Goal: Task Accomplishment & Management: Manage account settings

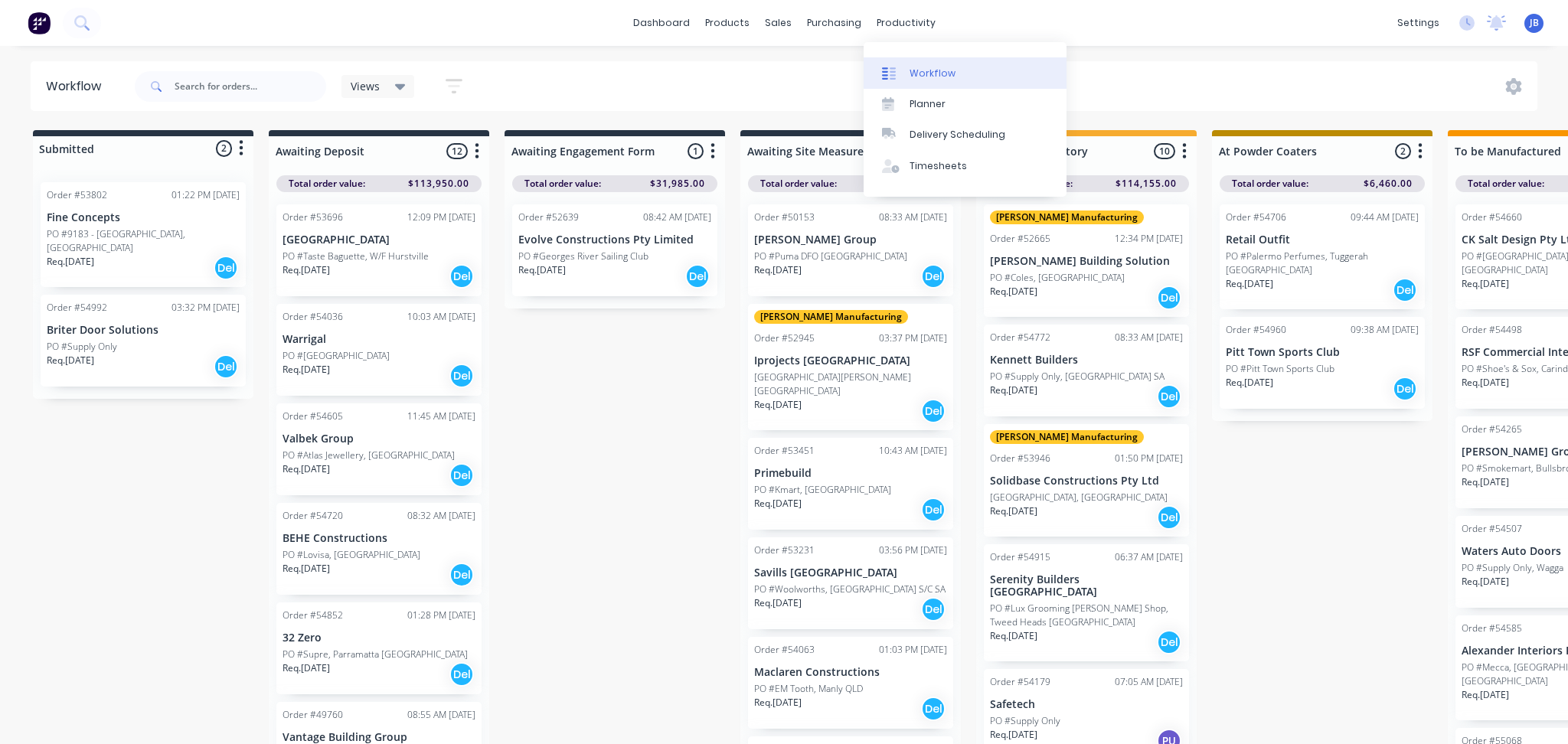
click at [936, 72] on div "Workflow" at bounding box center [932, 73] width 46 height 14
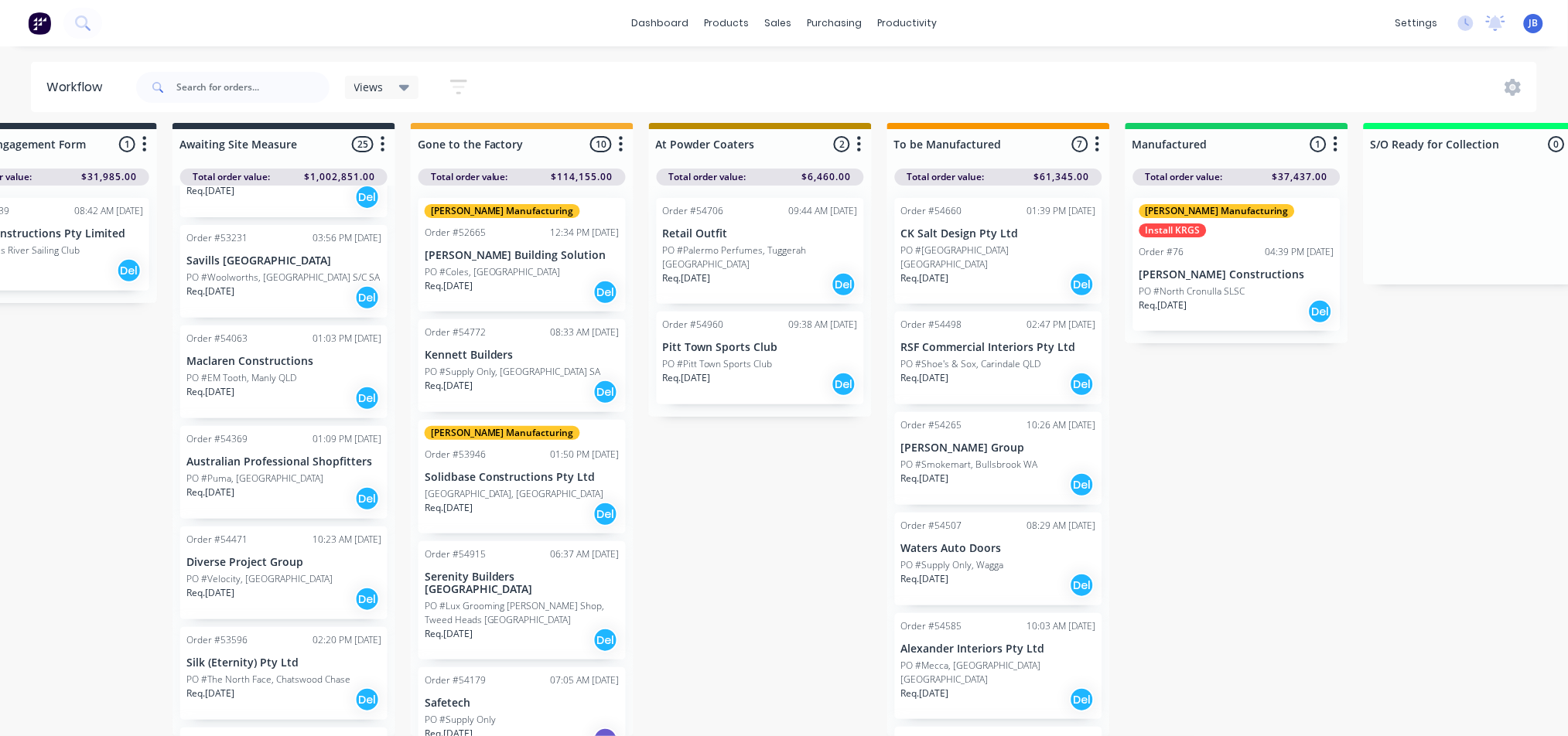
scroll to position [0, 576]
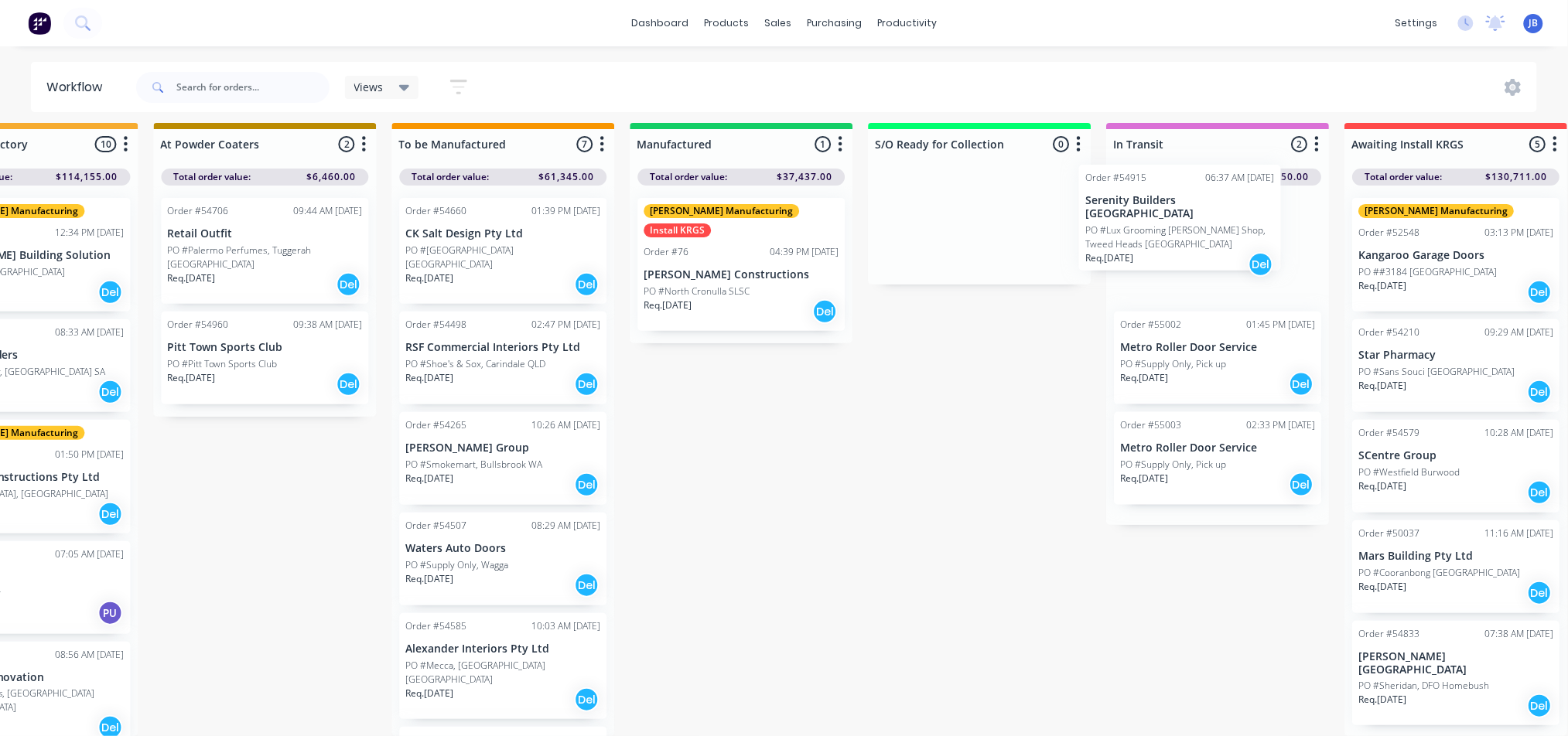
drag, startPoint x: 493, startPoint y: 605, endPoint x: 1174, endPoint y: 217, distance: 783.8
click at [1174, 217] on div "Submitted 2 Status colour #273444 hex #273444 Save Cancel Summaries Total order…" at bounding box center [655, 429] width 3478 height 613
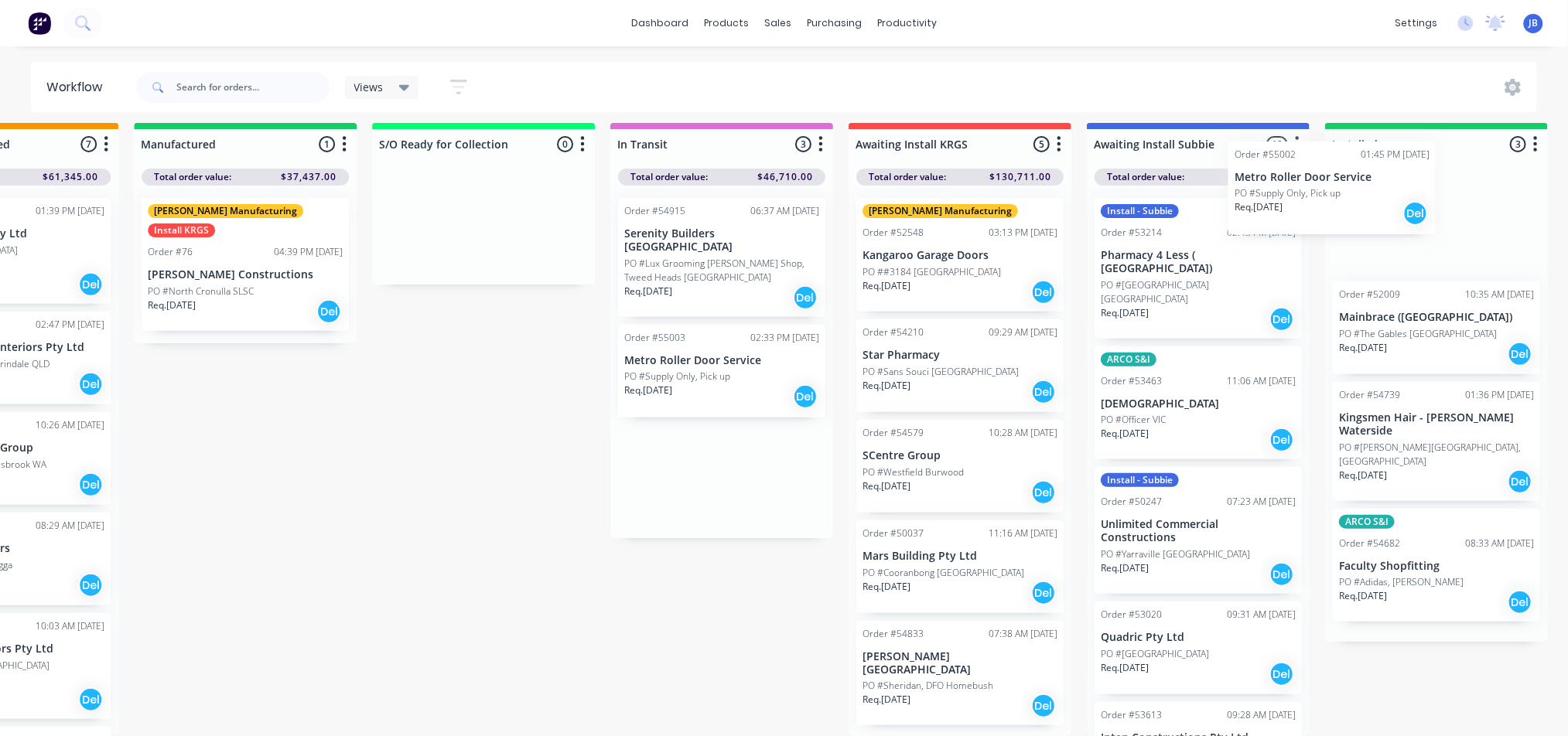
scroll to position [21, 1627]
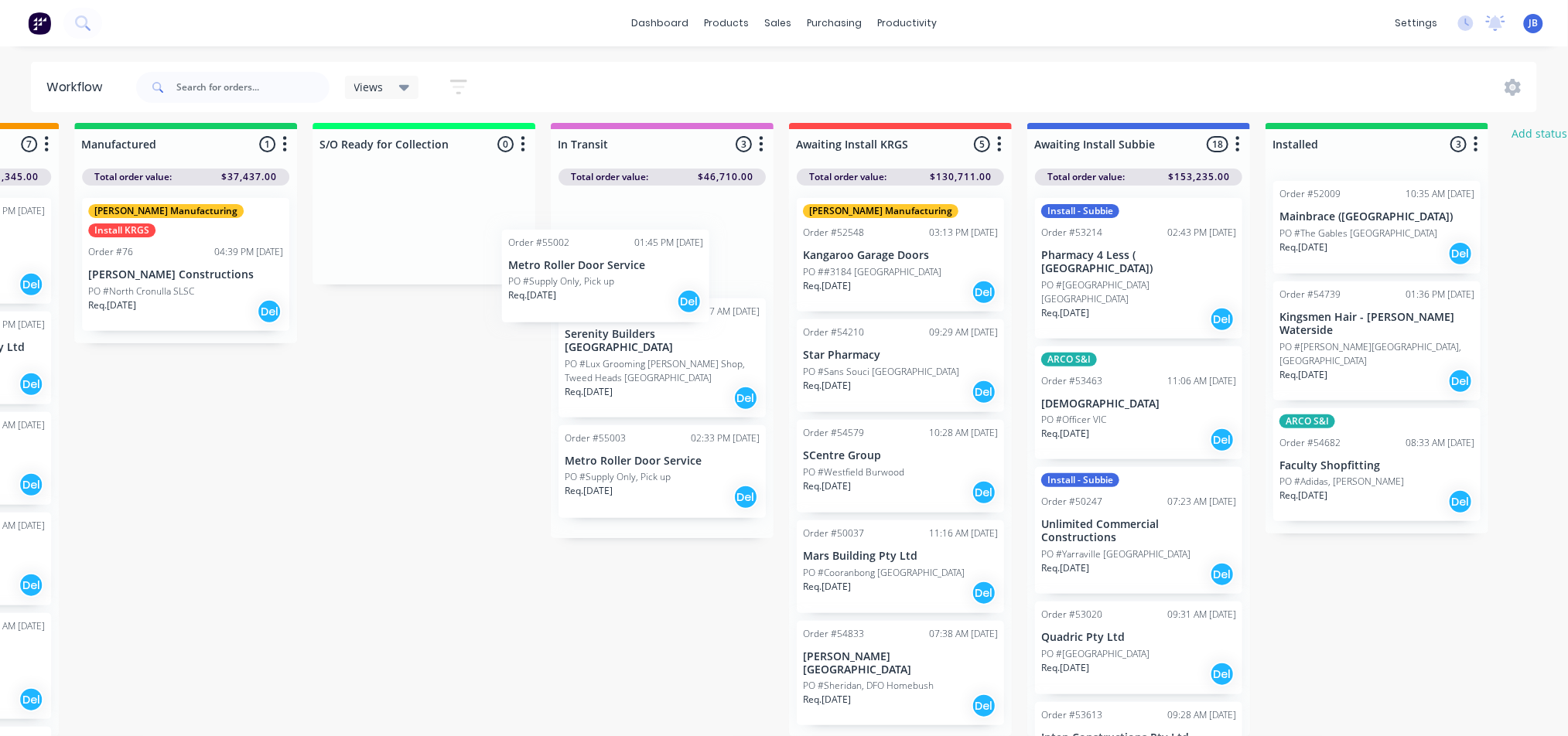
drag, startPoint x: 1137, startPoint y: 344, endPoint x: 583, endPoint y: 292, distance: 556.4
click at [583, 292] on div "Order #54915 06:37 AM [DATE] Serenity Builders [GEOGRAPHIC_DATA] PO #Lux Groomi…" at bounding box center [662, 362] width 223 height 353
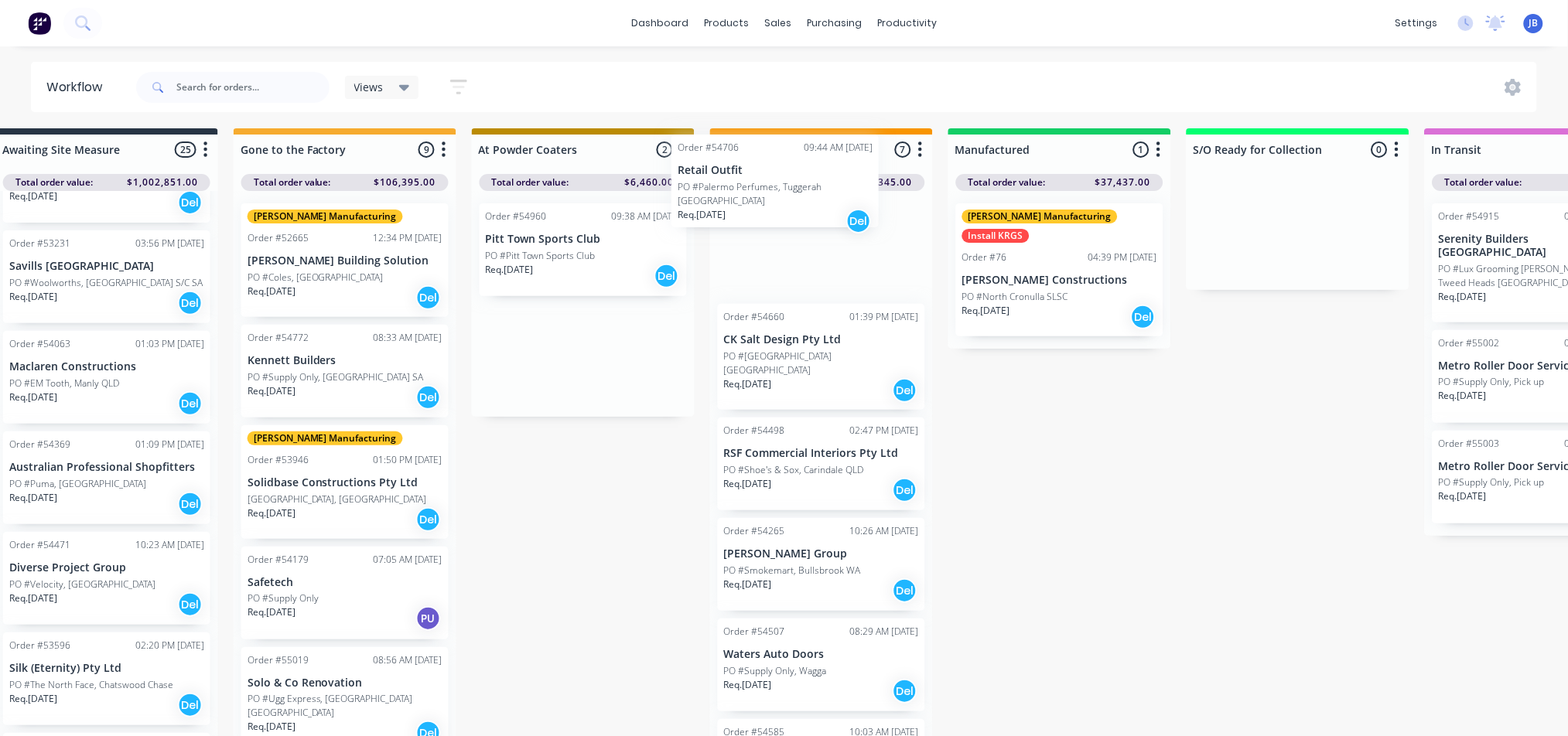
scroll to position [0, 753]
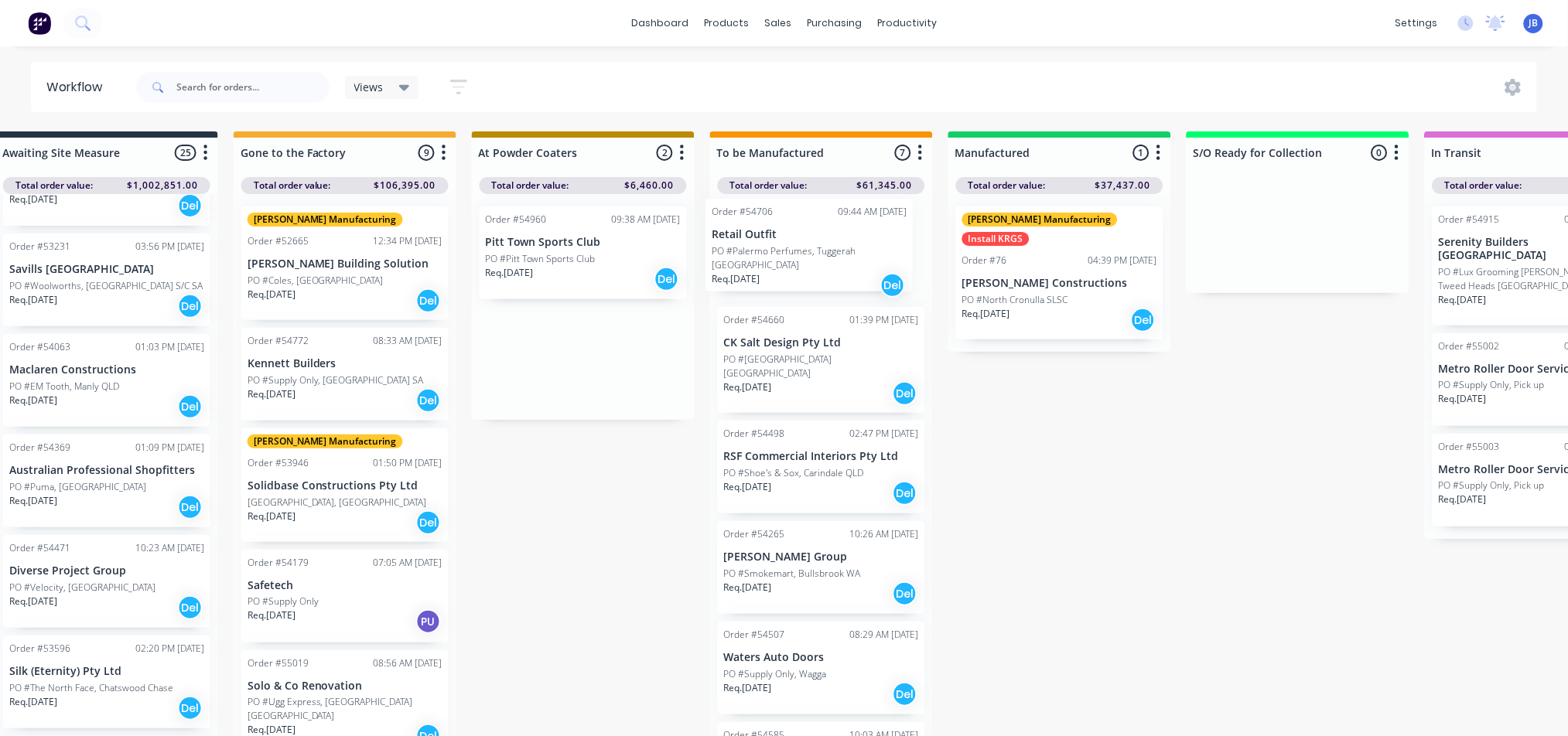
drag, startPoint x: 612, startPoint y: 250, endPoint x: 849, endPoint y: 265, distance: 237.5
click at [849, 265] on div "Submitted 2 Status colour #273444 hex #273444 Save Cancel Summaries Total order…" at bounding box center [975, 438] width 3478 height 613
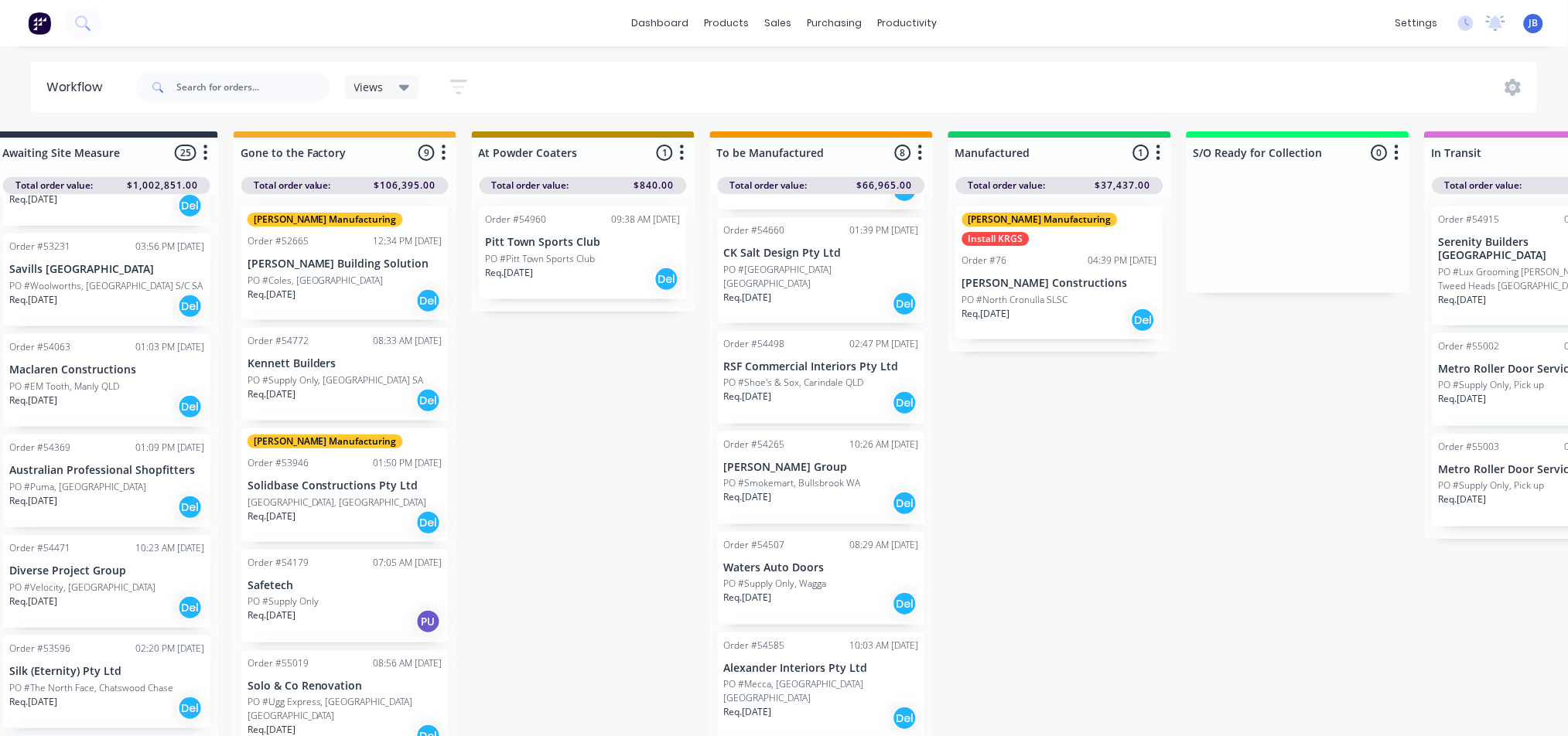
scroll to position [1, 753]
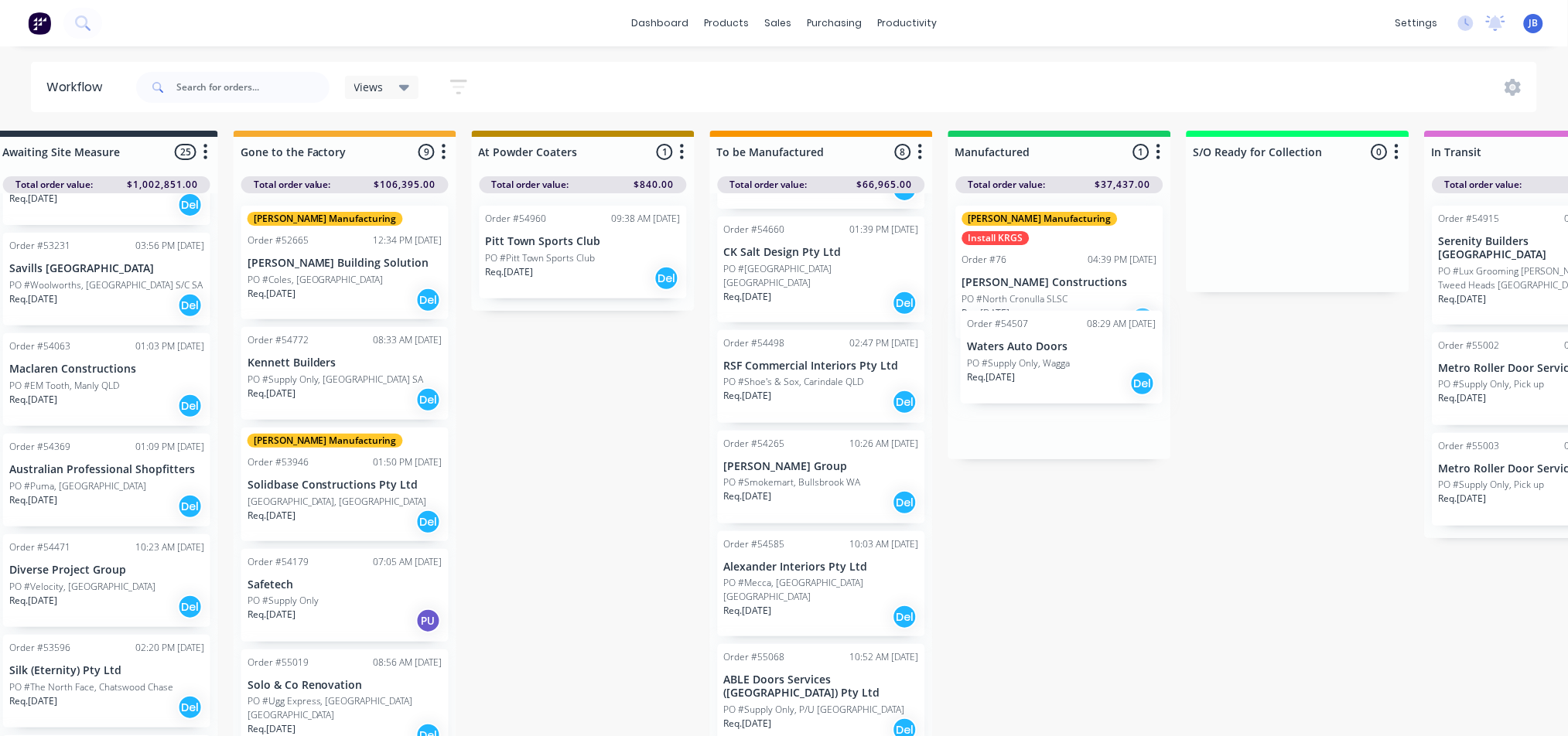
drag, startPoint x: 848, startPoint y: 582, endPoint x: 1108, endPoint y: 379, distance: 329.9
click at [1108, 379] on div "Submitted 2 Status colour #273444 hex #273444 Save Cancel Summaries Total order…" at bounding box center [975, 437] width 3478 height 613
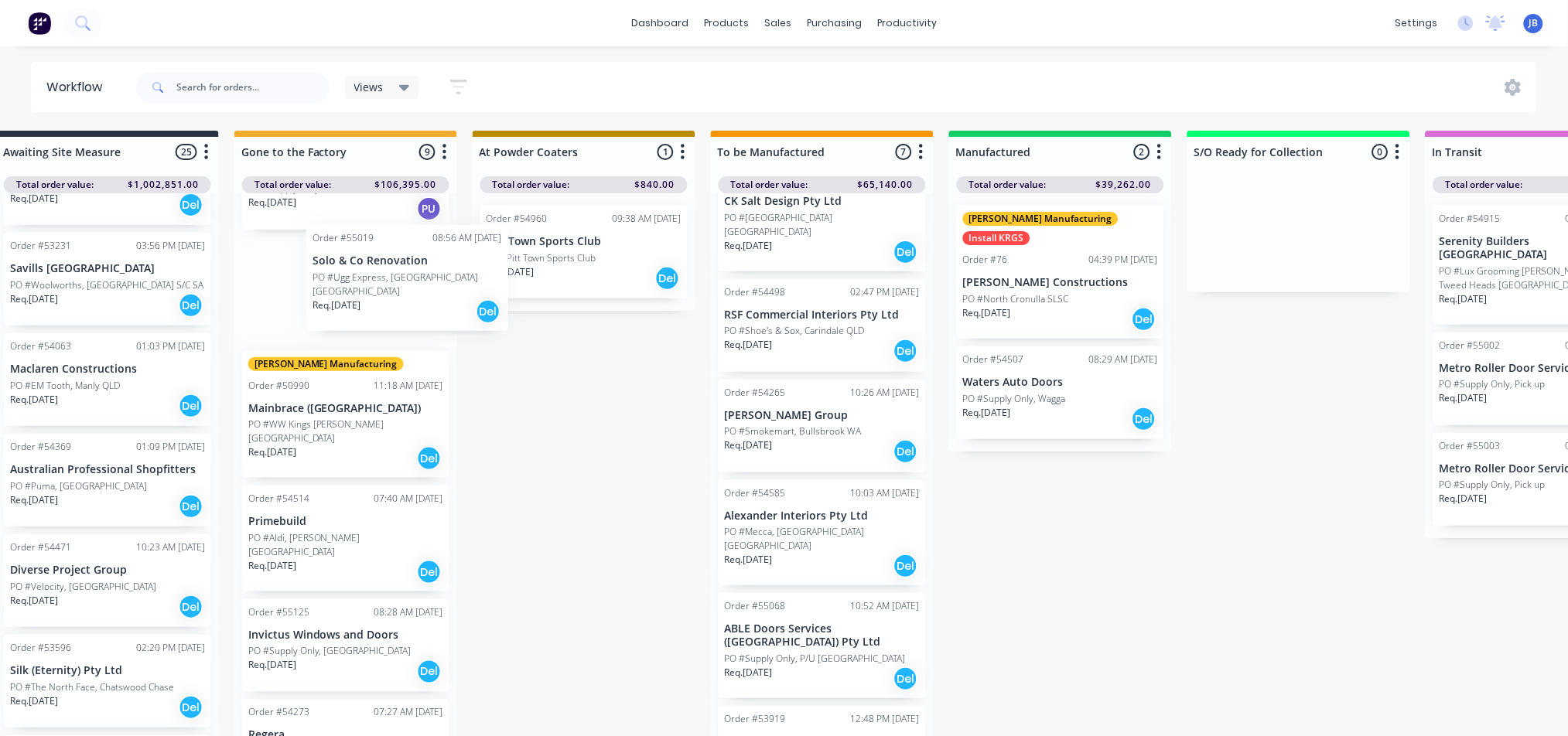
scroll to position [411, 0]
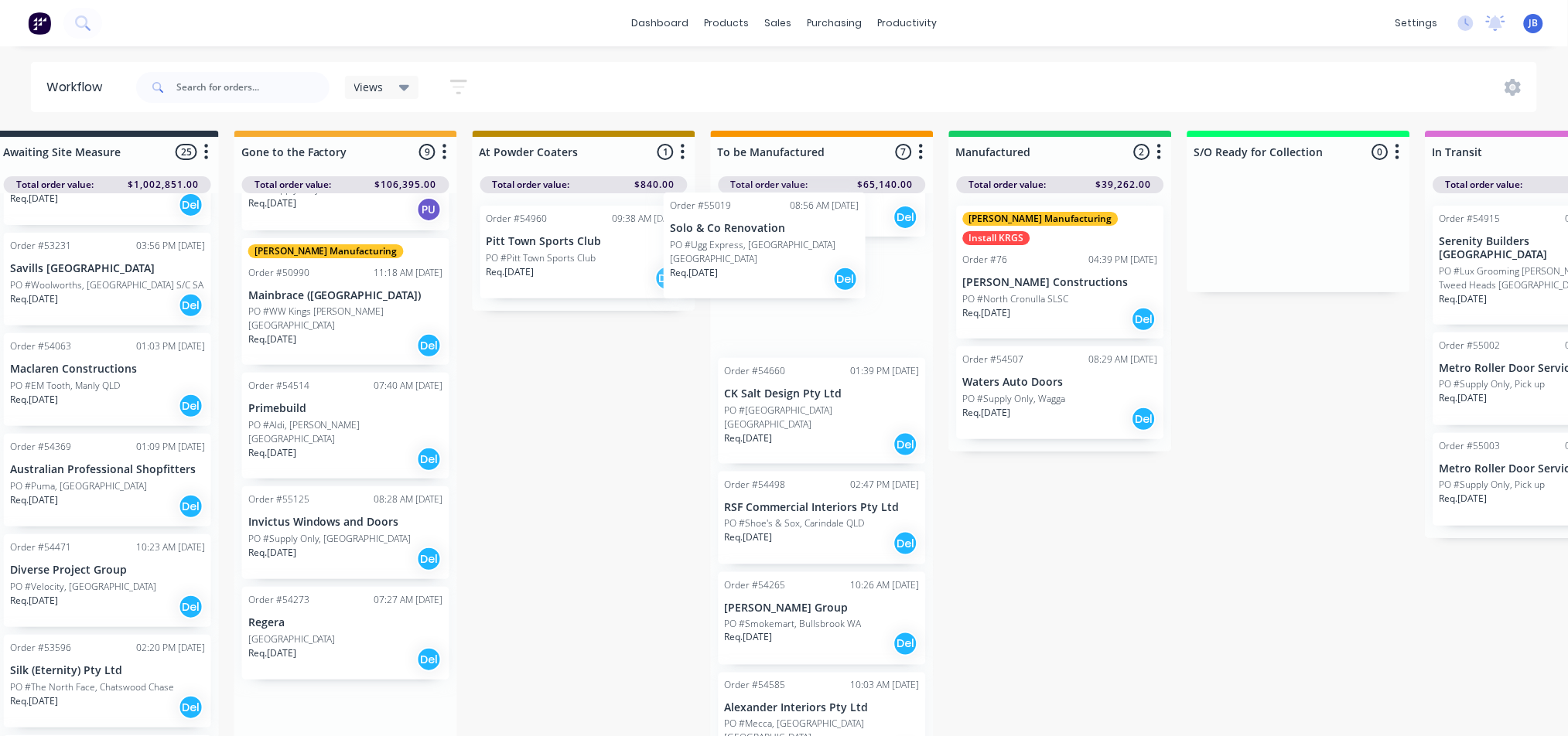
drag, startPoint x: 346, startPoint y: 289, endPoint x: 790, endPoint y: 245, distance: 446.2
click at [790, 245] on div "Submitted 2 Status colour #273444 hex #273444 Save Cancel Summaries Total order…" at bounding box center [975, 437] width 3478 height 613
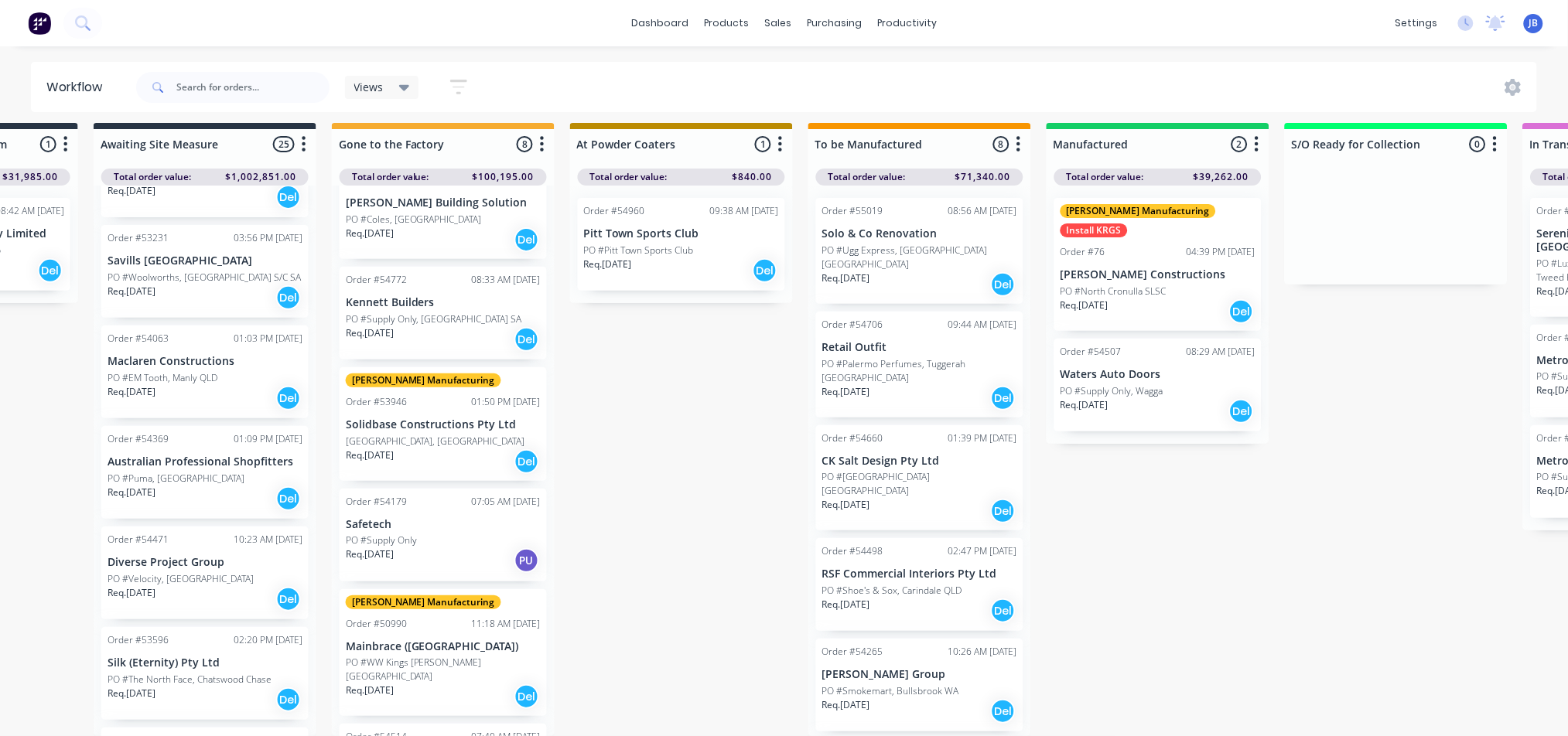
scroll to position [7, 0]
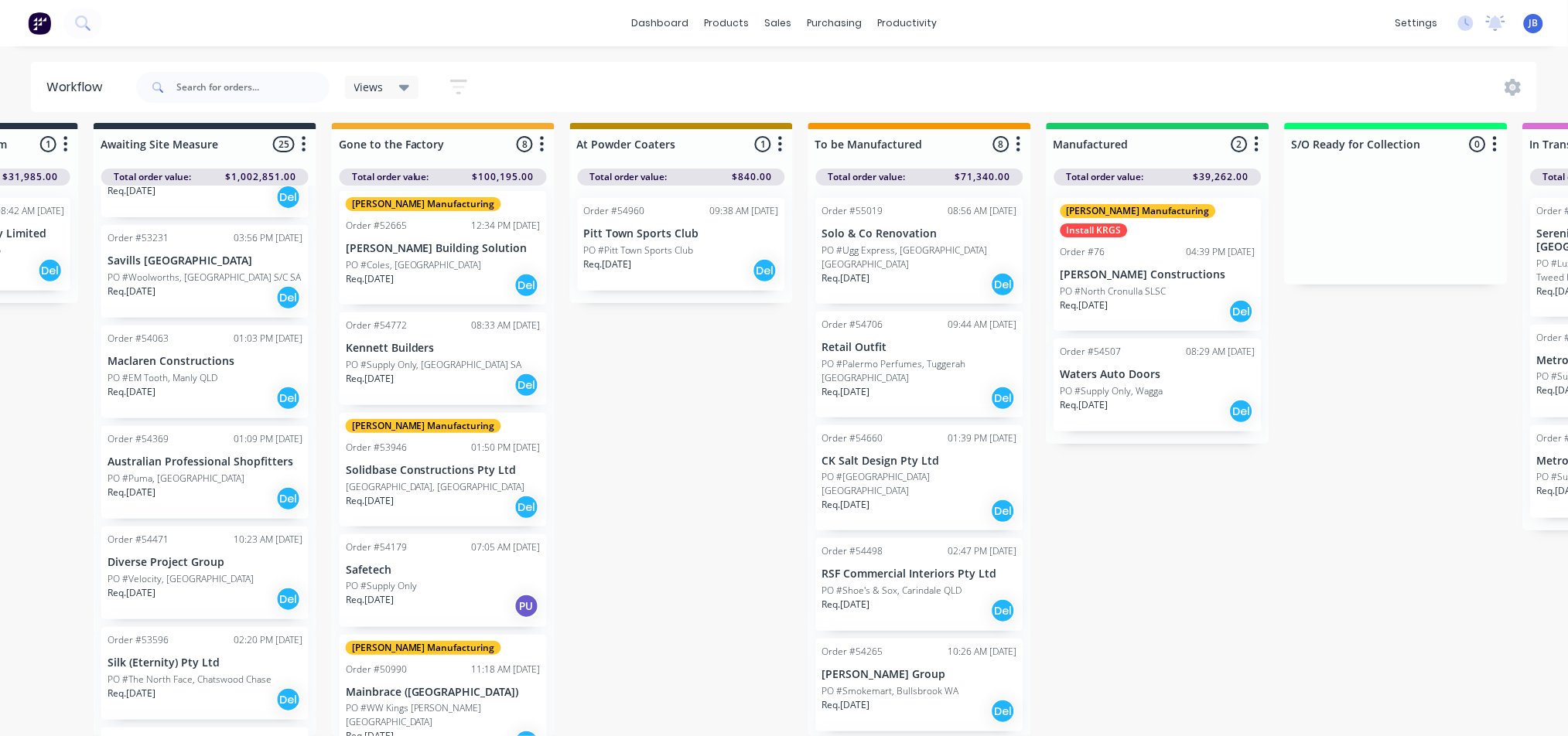
click at [480, 358] on p "PO #Supply Only, [GEOGRAPHIC_DATA] SA" at bounding box center [433, 365] width 176 height 14
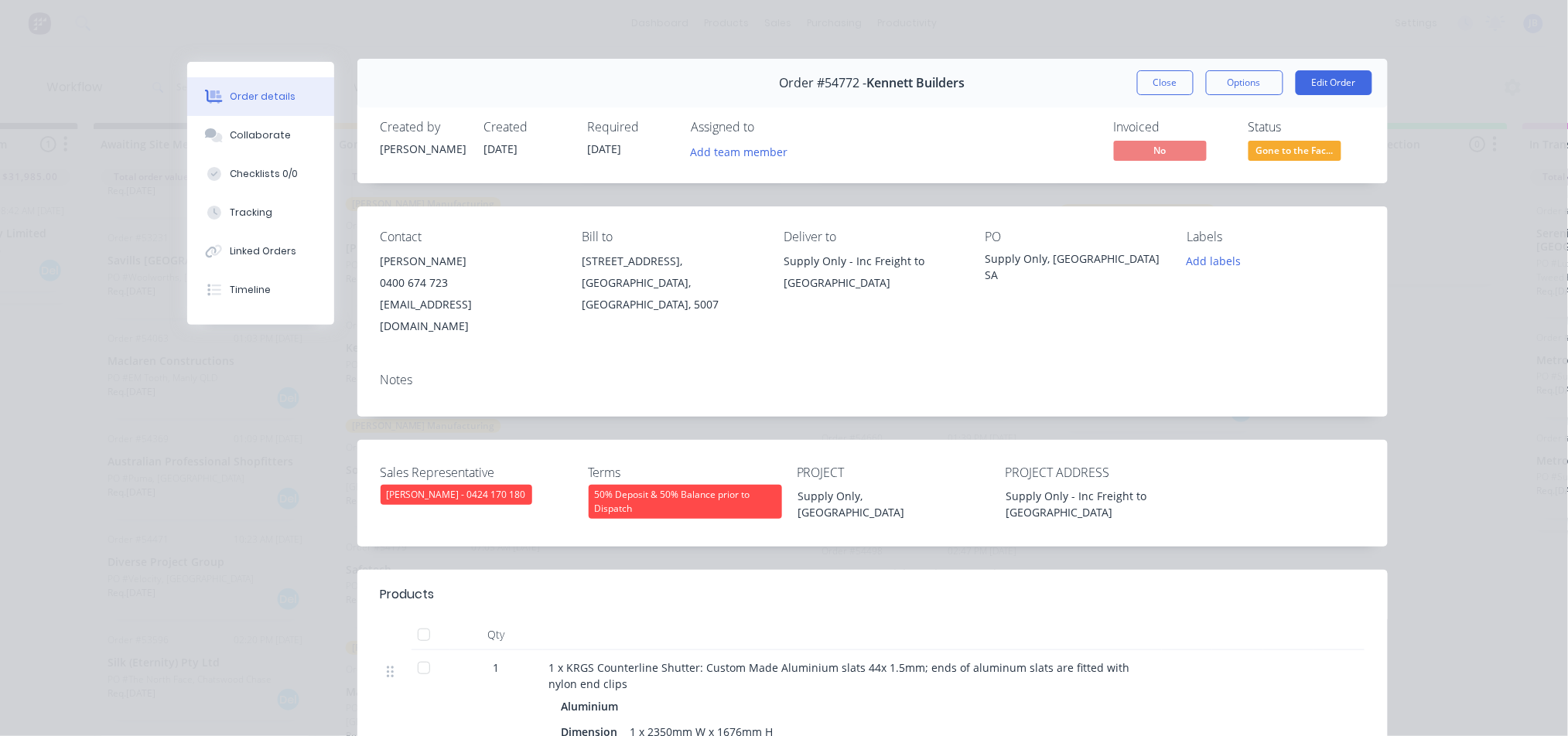
scroll to position [0, 0]
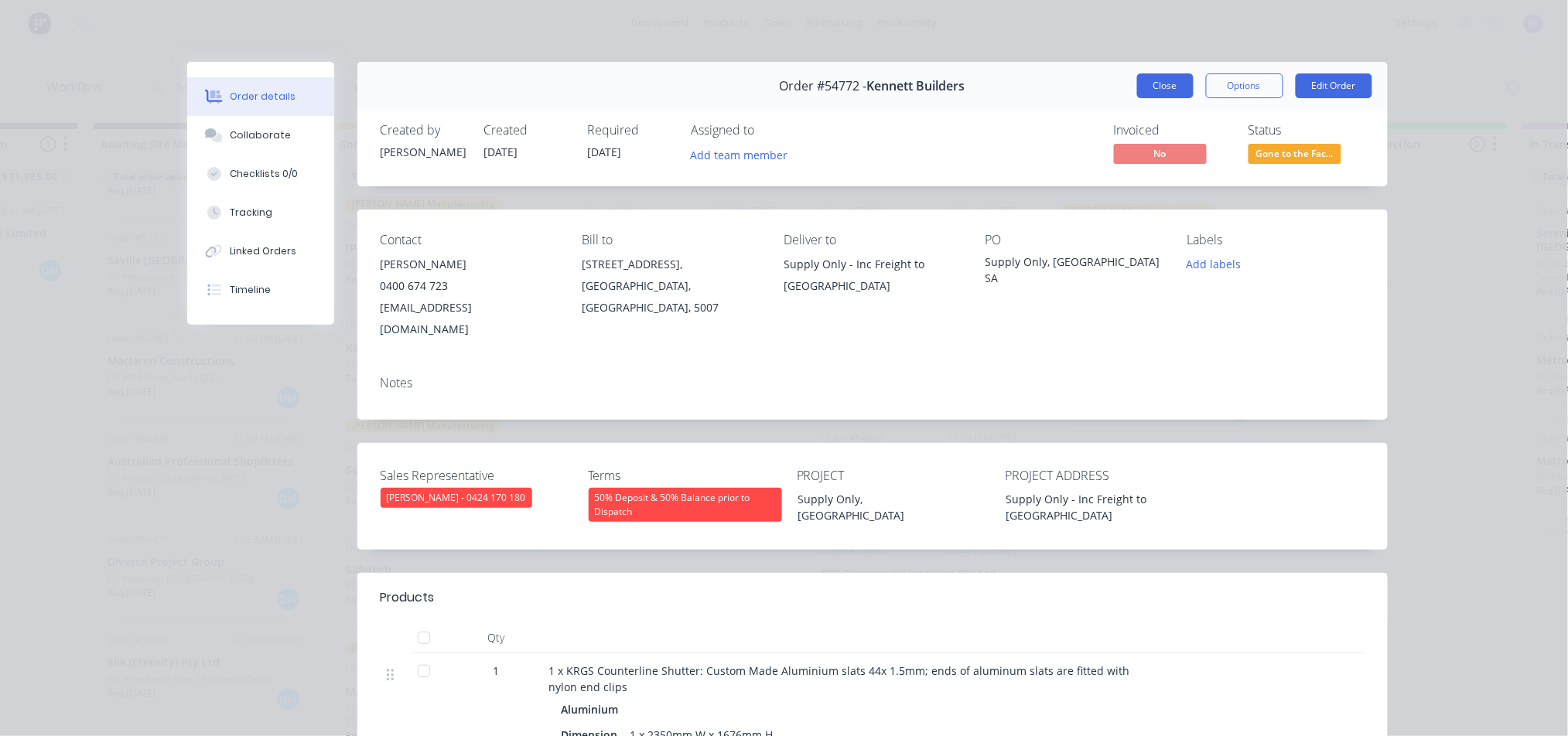
click at [1158, 88] on button "Close" at bounding box center [1165, 85] width 56 height 24
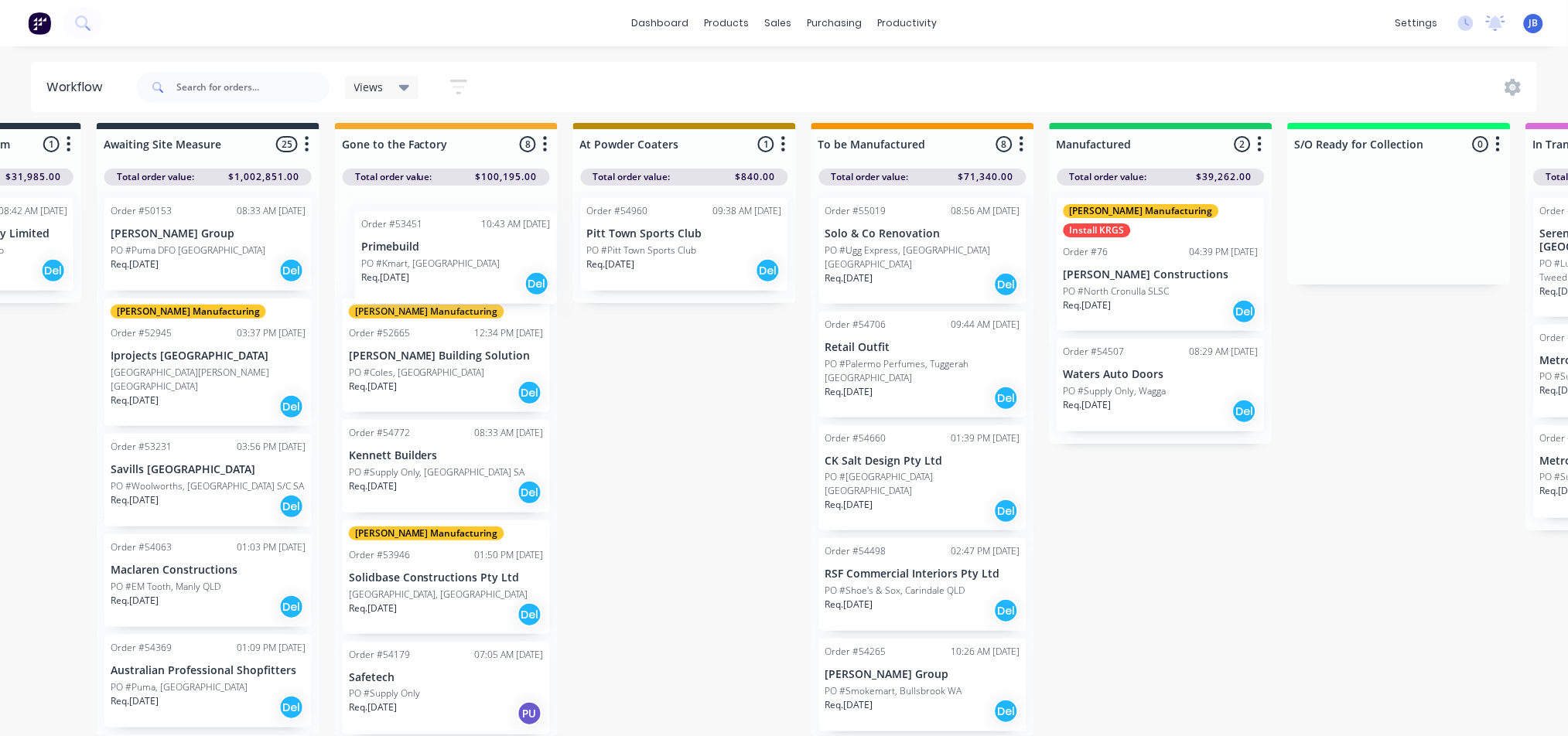
drag, startPoint x: 197, startPoint y: 476, endPoint x: 468, endPoint y: 233, distance: 364.0
click at [468, 233] on div "Submitted 2 Status colour #273444 hex #273444 Save Cancel Summaries Total order…" at bounding box center [1075, 429] width 3478 height 613
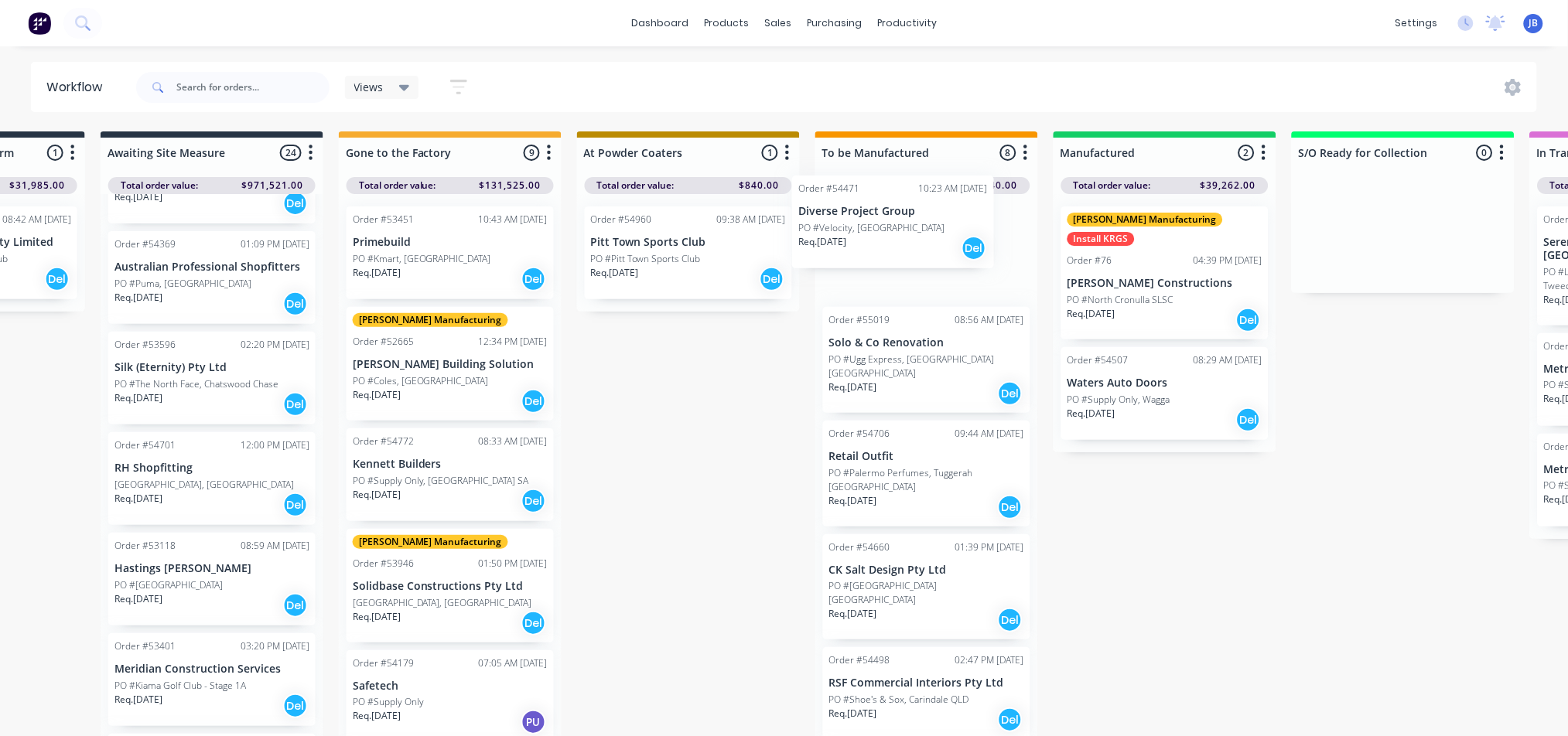
drag, startPoint x: 241, startPoint y: 353, endPoint x: 933, endPoint y: 235, distance: 702.0
click at [933, 235] on div "Submitted 2 Status colour #273444 hex #273444 Save Cancel Summaries Total order…" at bounding box center [1079, 438] width 3478 height 613
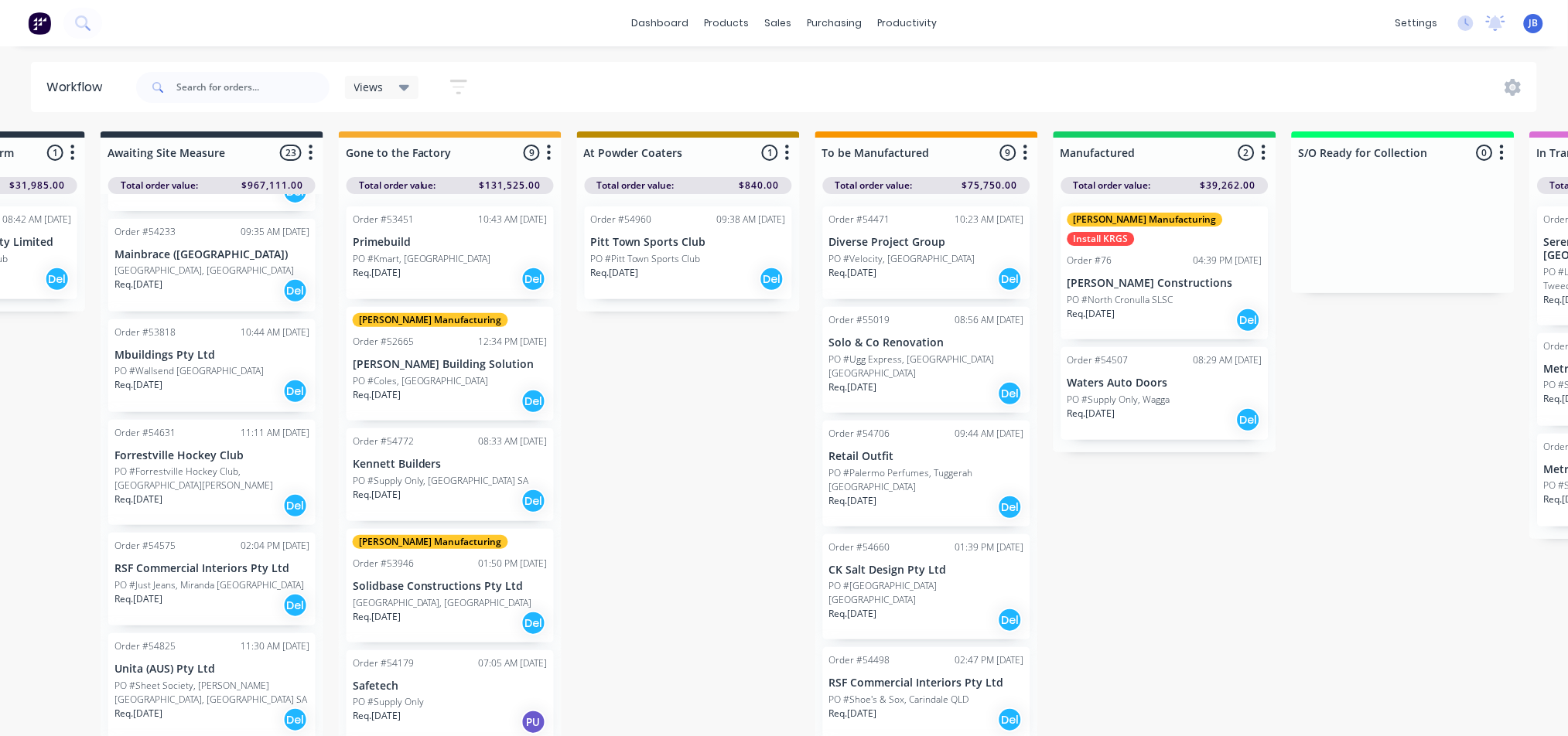
scroll to position [1649, 0]
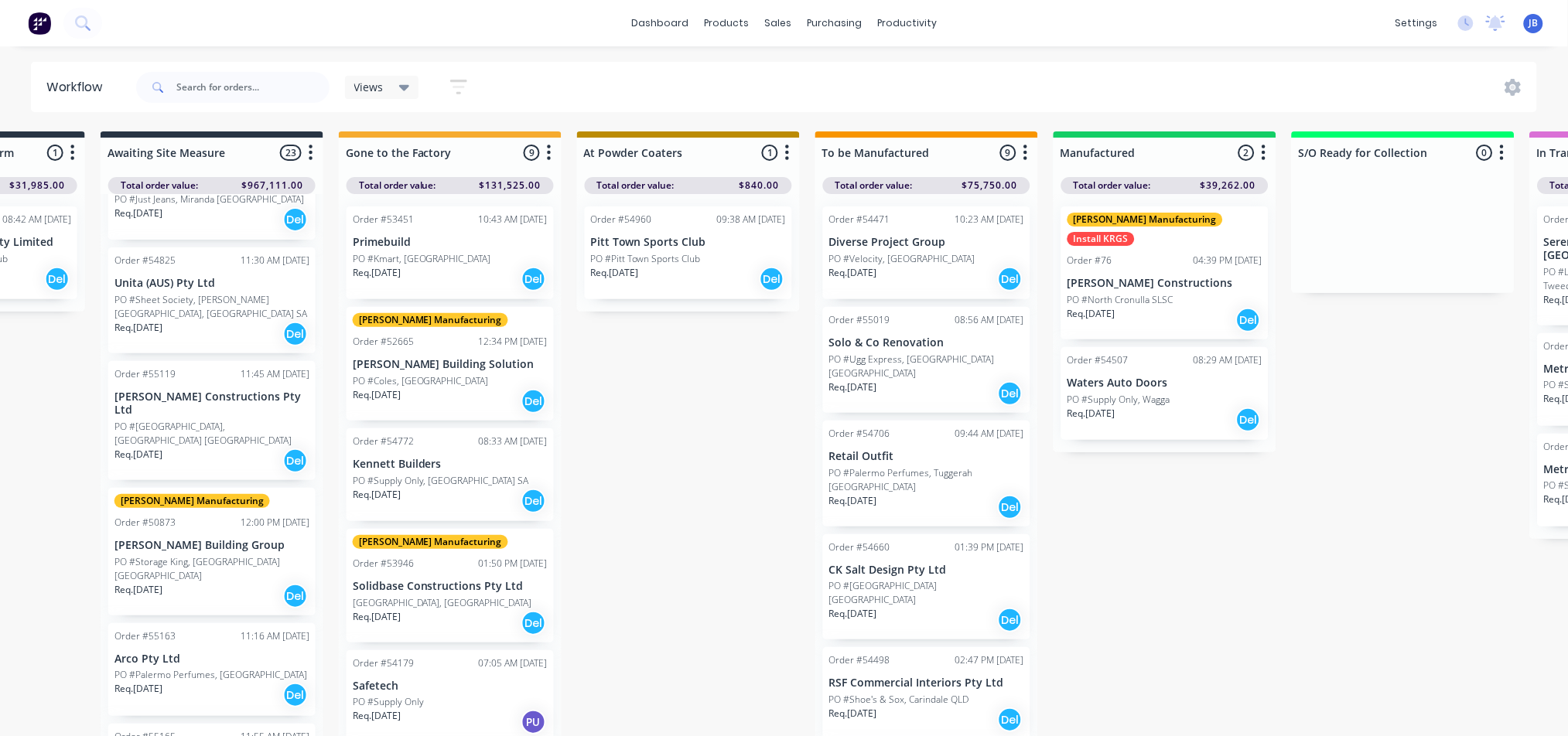
click at [250, 448] on div "Req. [DATE] Del" at bounding box center [212, 461] width 195 height 26
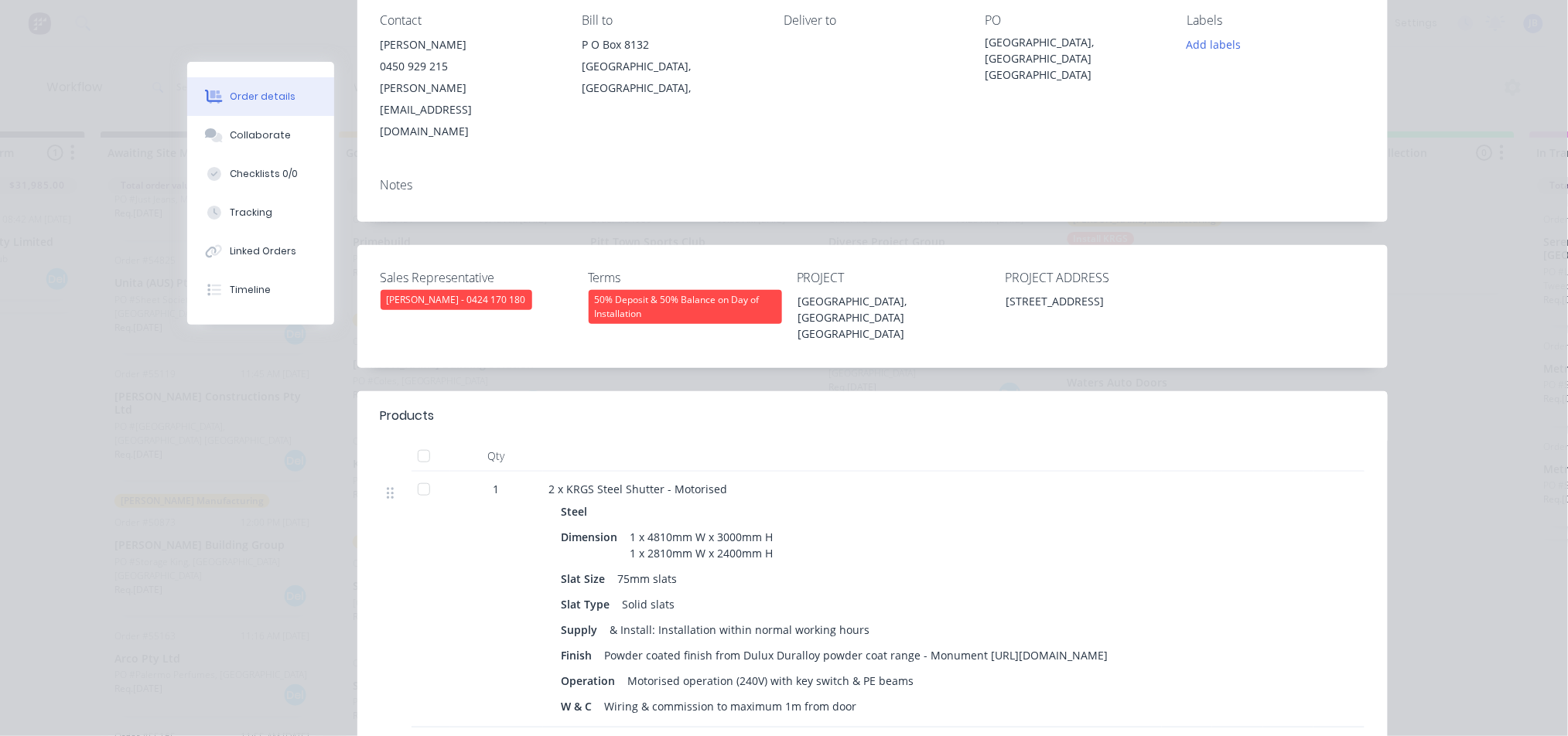
scroll to position [103, 0]
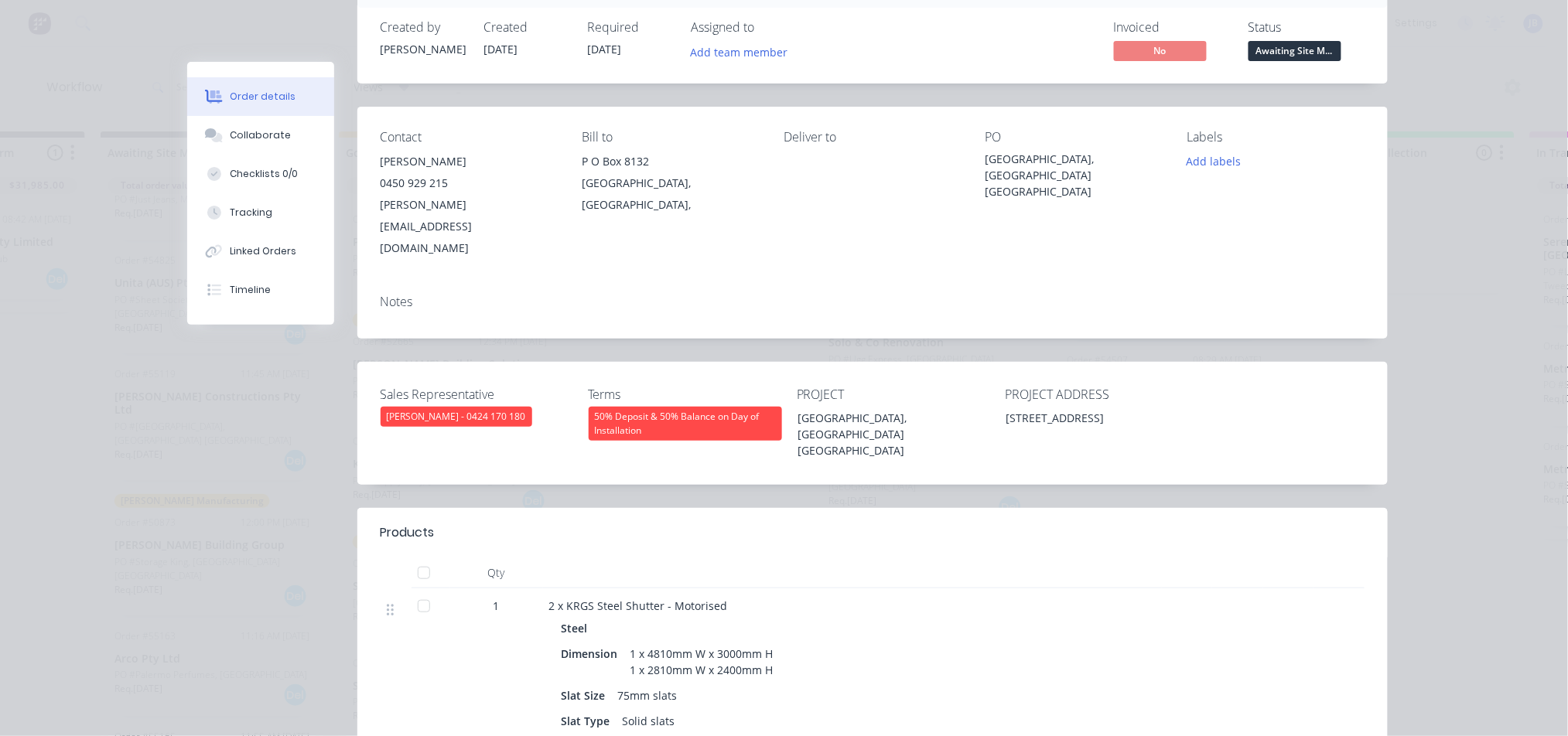
click at [298, 519] on div "Order #55119 - [PERSON_NAME] Constructions Pty Ltd Close Options Edit Order Cre…" at bounding box center [787, 539] width 1201 height 1161
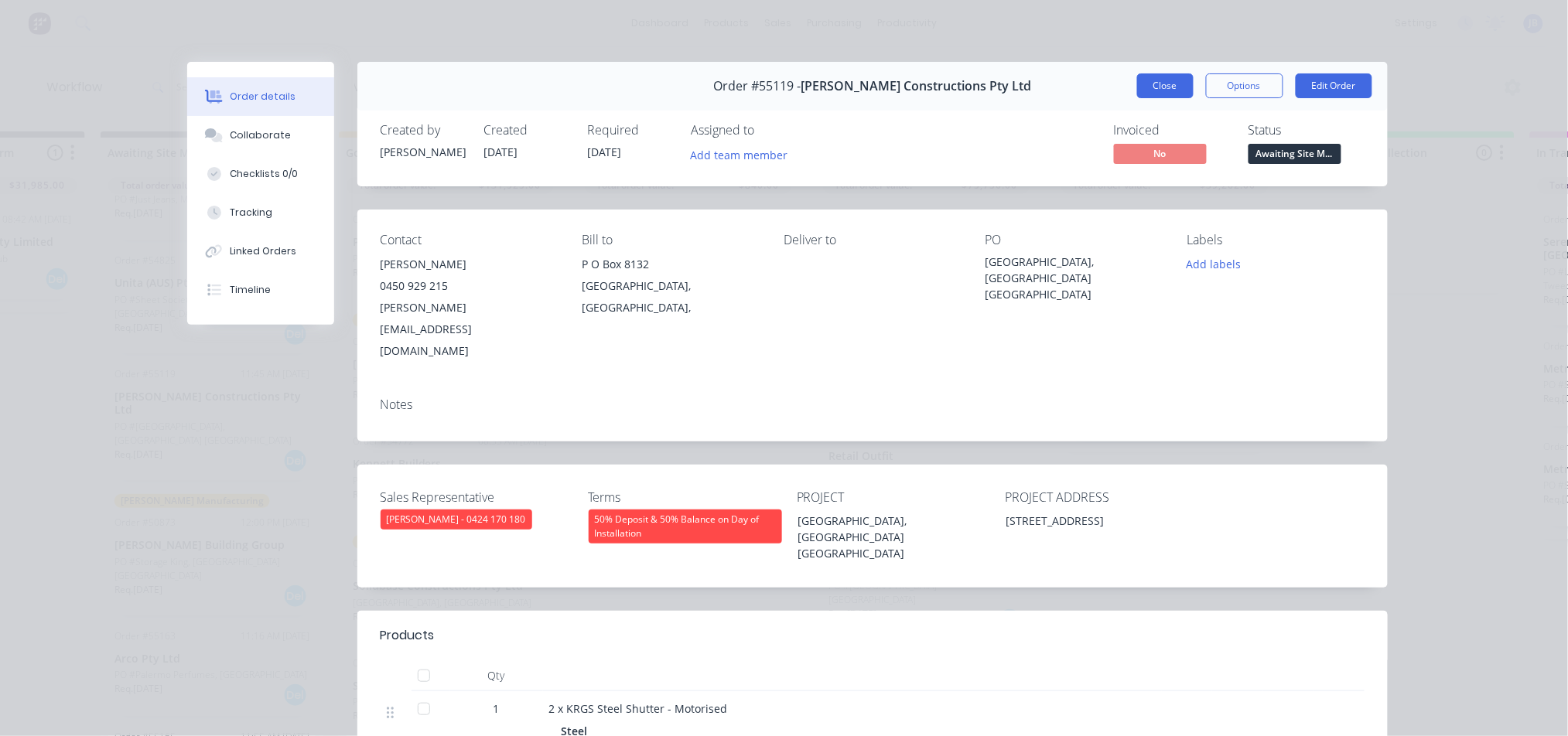
click at [1141, 79] on button "Close" at bounding box center [1165, 85] width 56 height 24
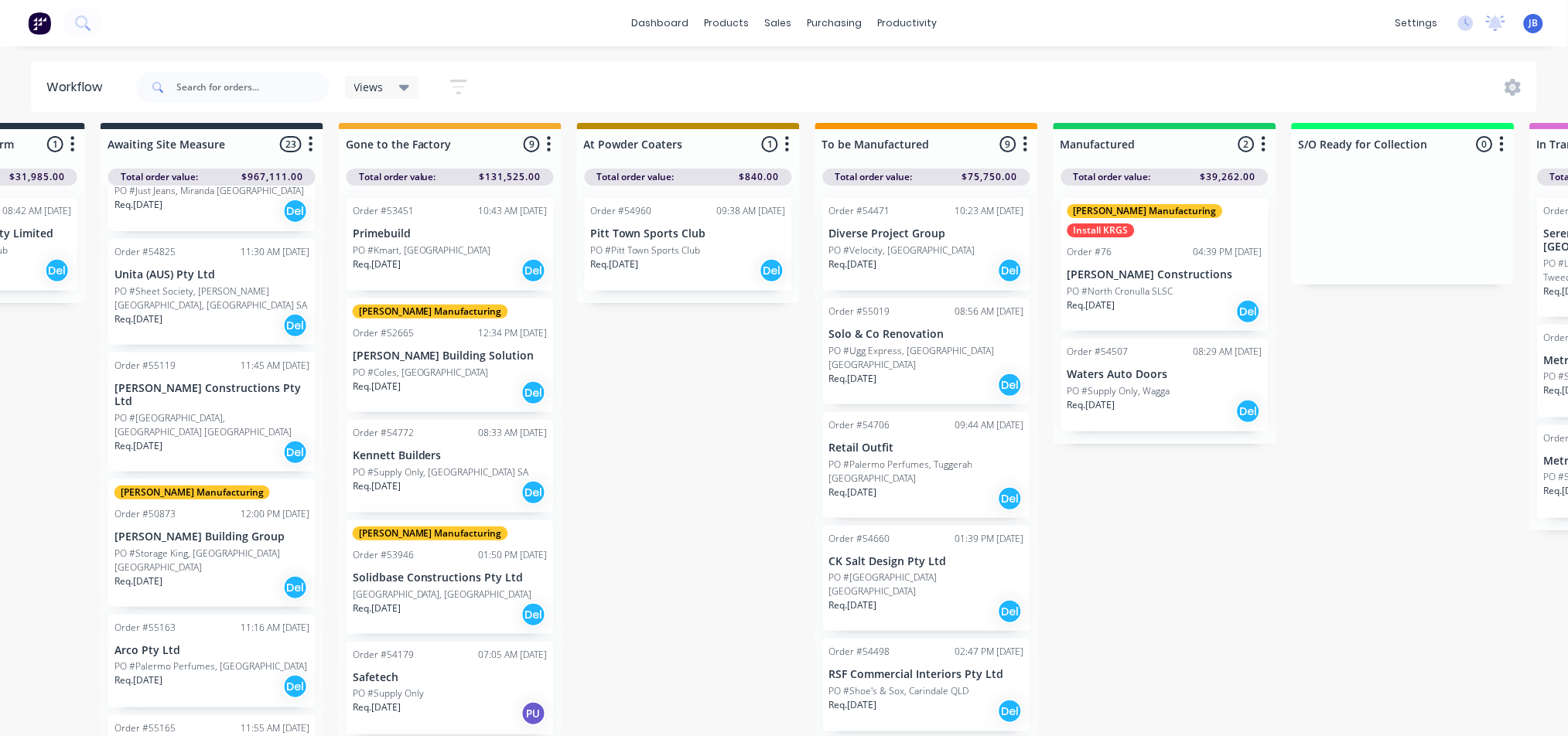
scroll to position [24, 648]
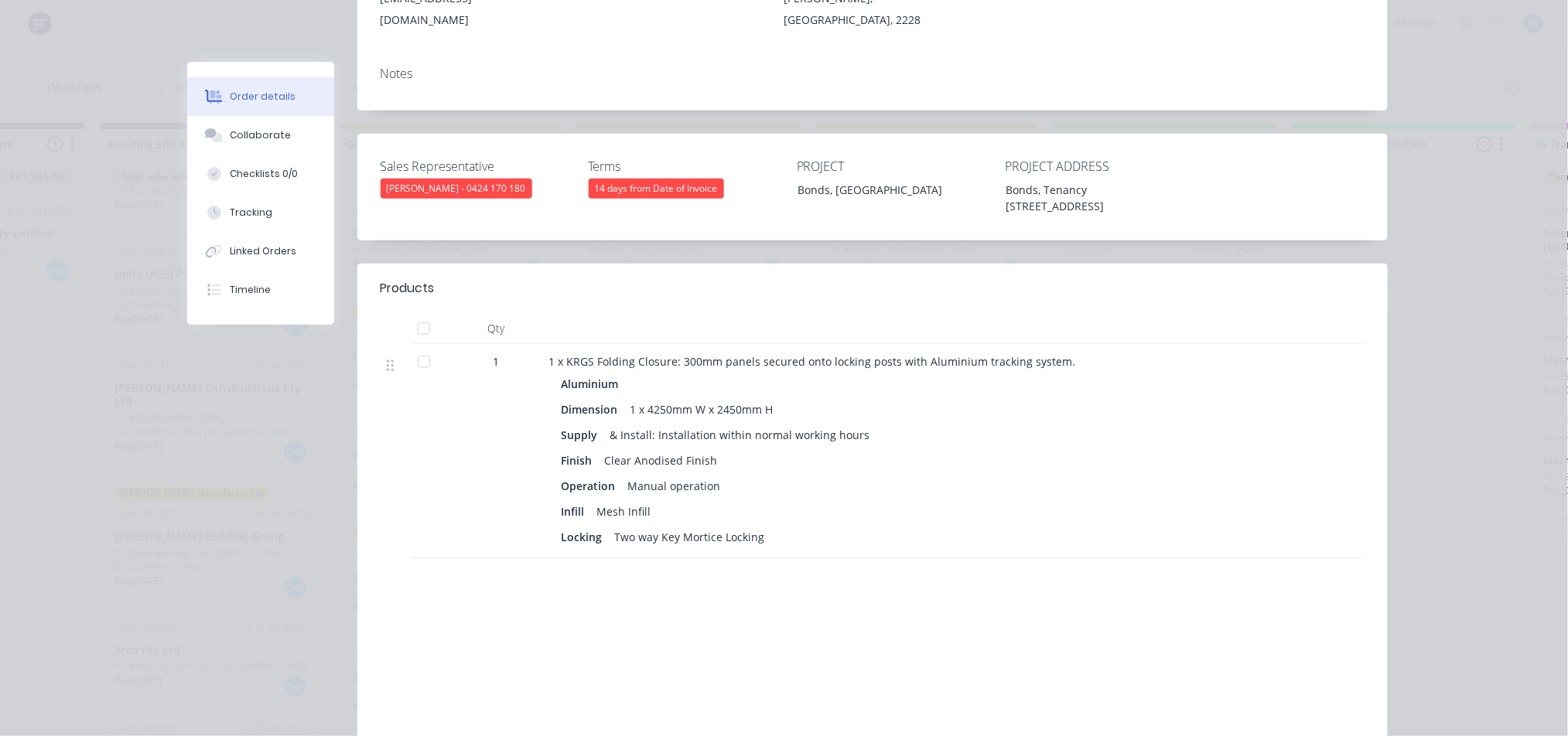
scroll to position [0, 0]
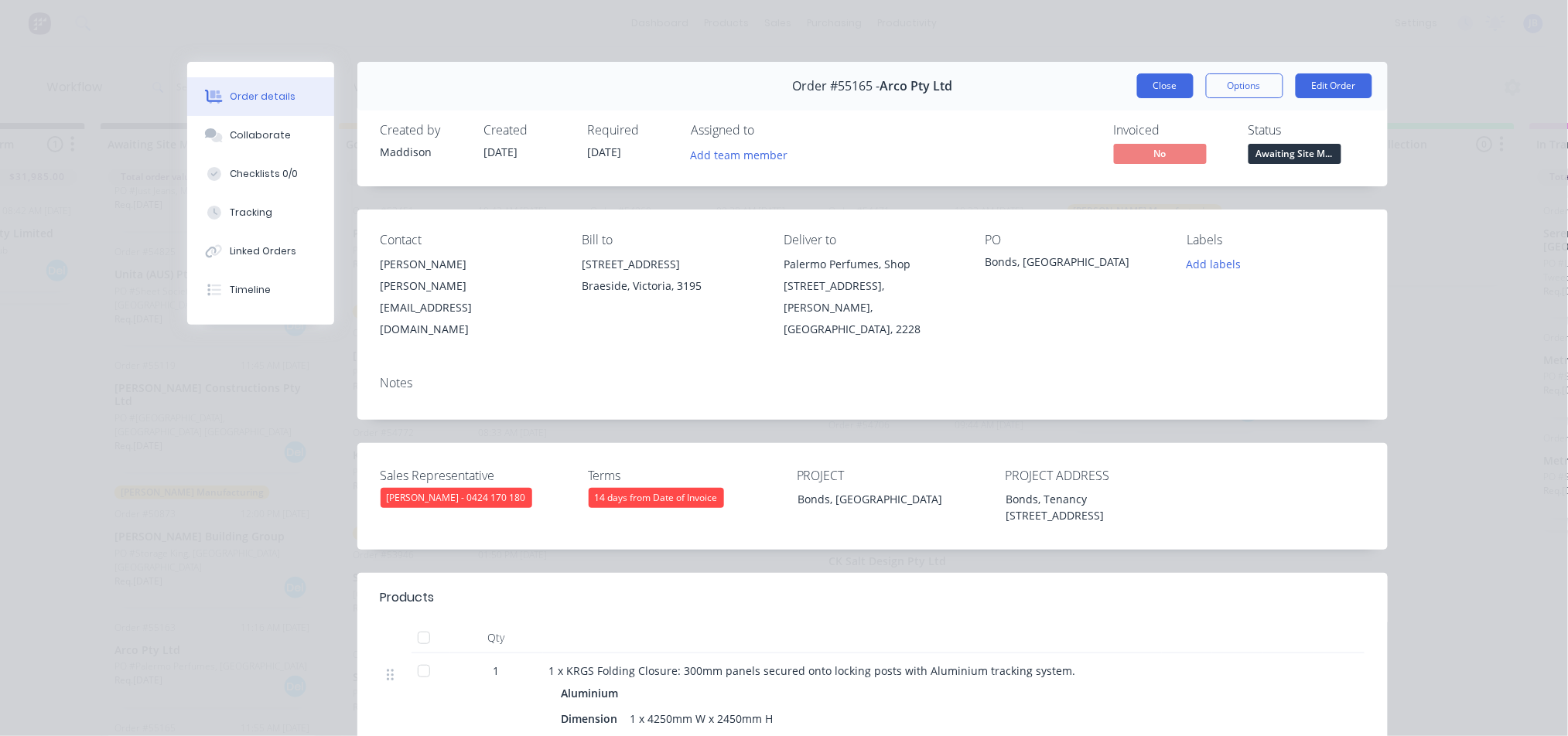
click at [1152, 84] on button "Close" at bounding box center [1165, 85] width 56 height 24
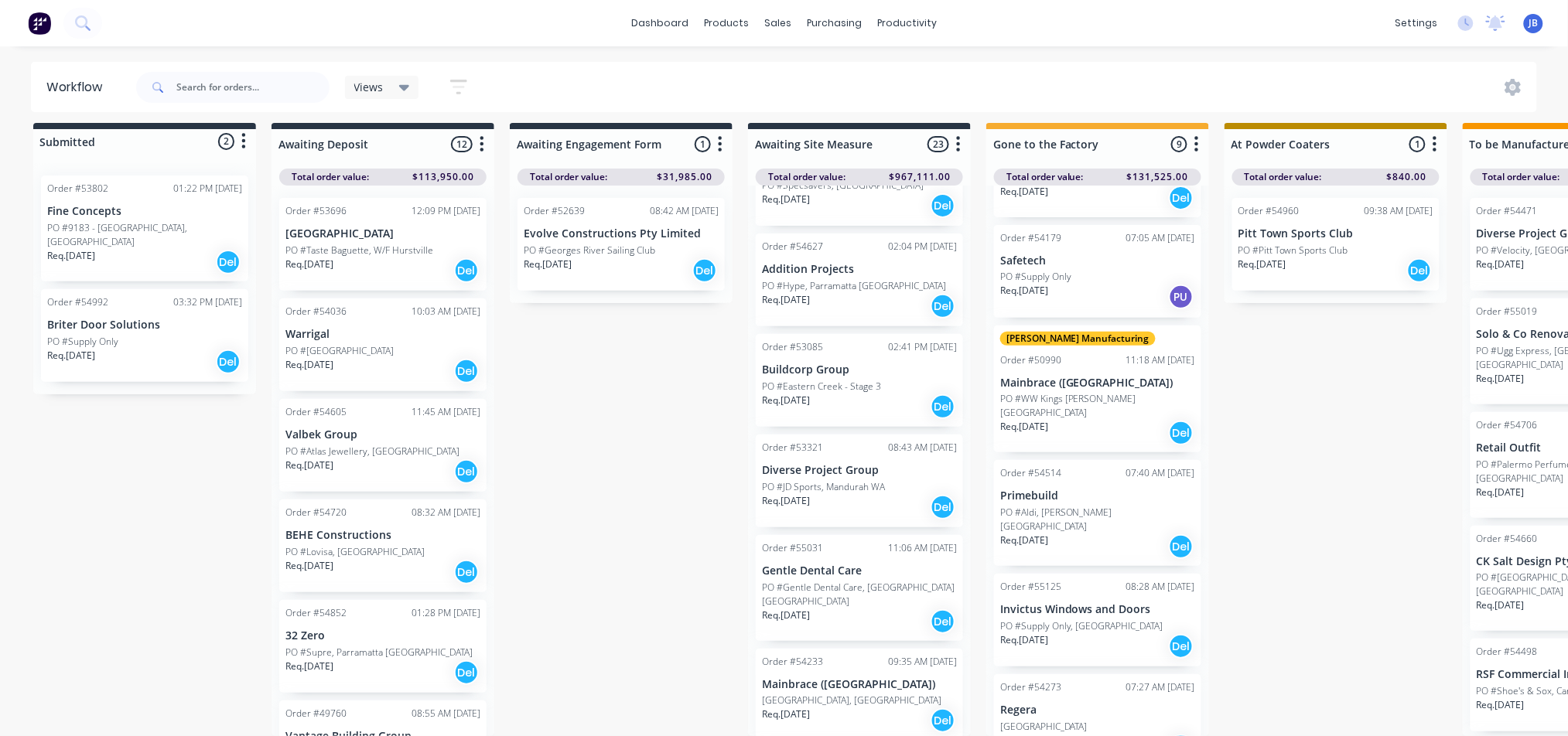
click at [167, 221] on p "PO #9183 - [GEOGRAPHIC_DATA], [GEOGRAPHIC_DATA]" at bounding box center [145, 235] width 195 height 28
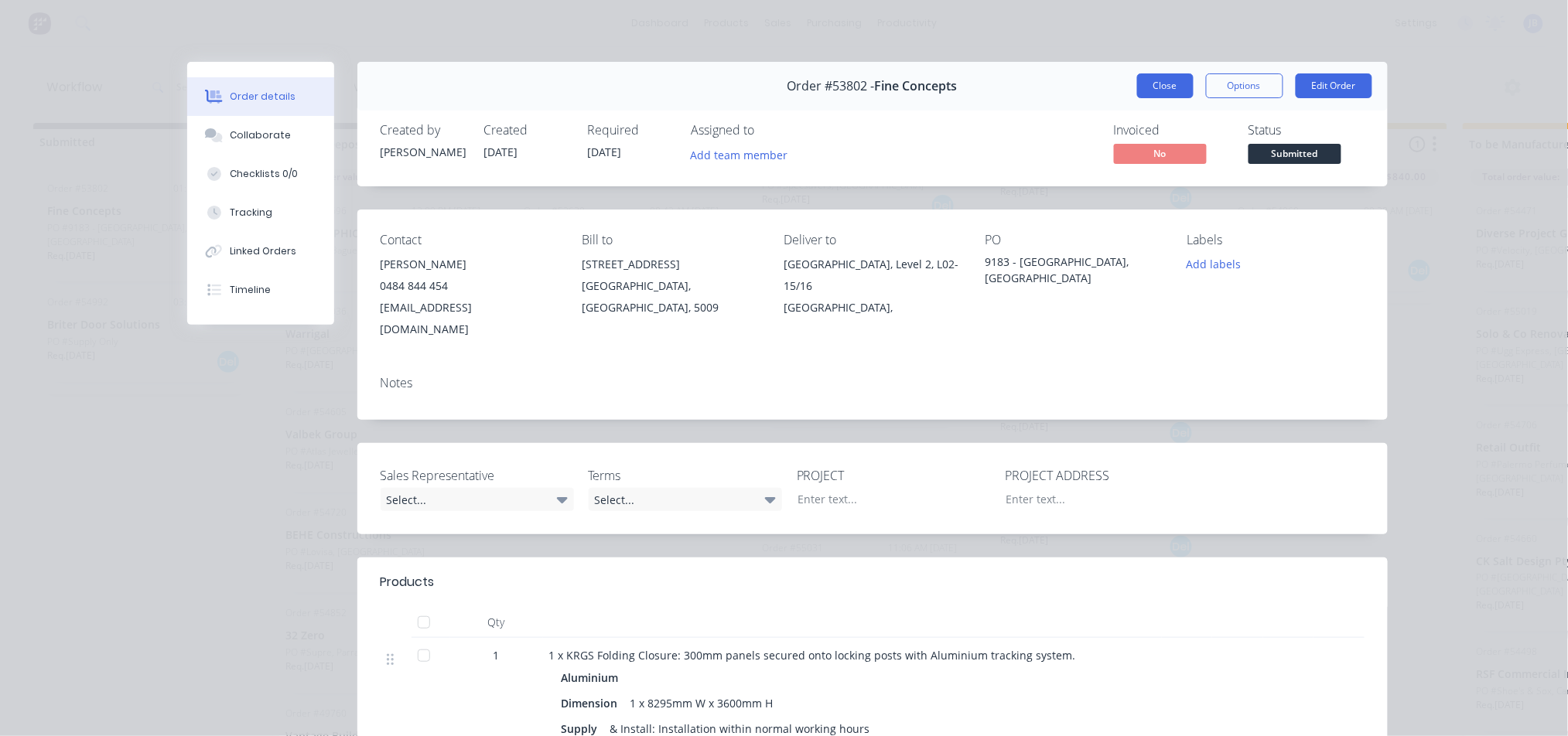
click at [1154, 97] on button "Close" at bounding box center [1165, 85] width 56 height 24
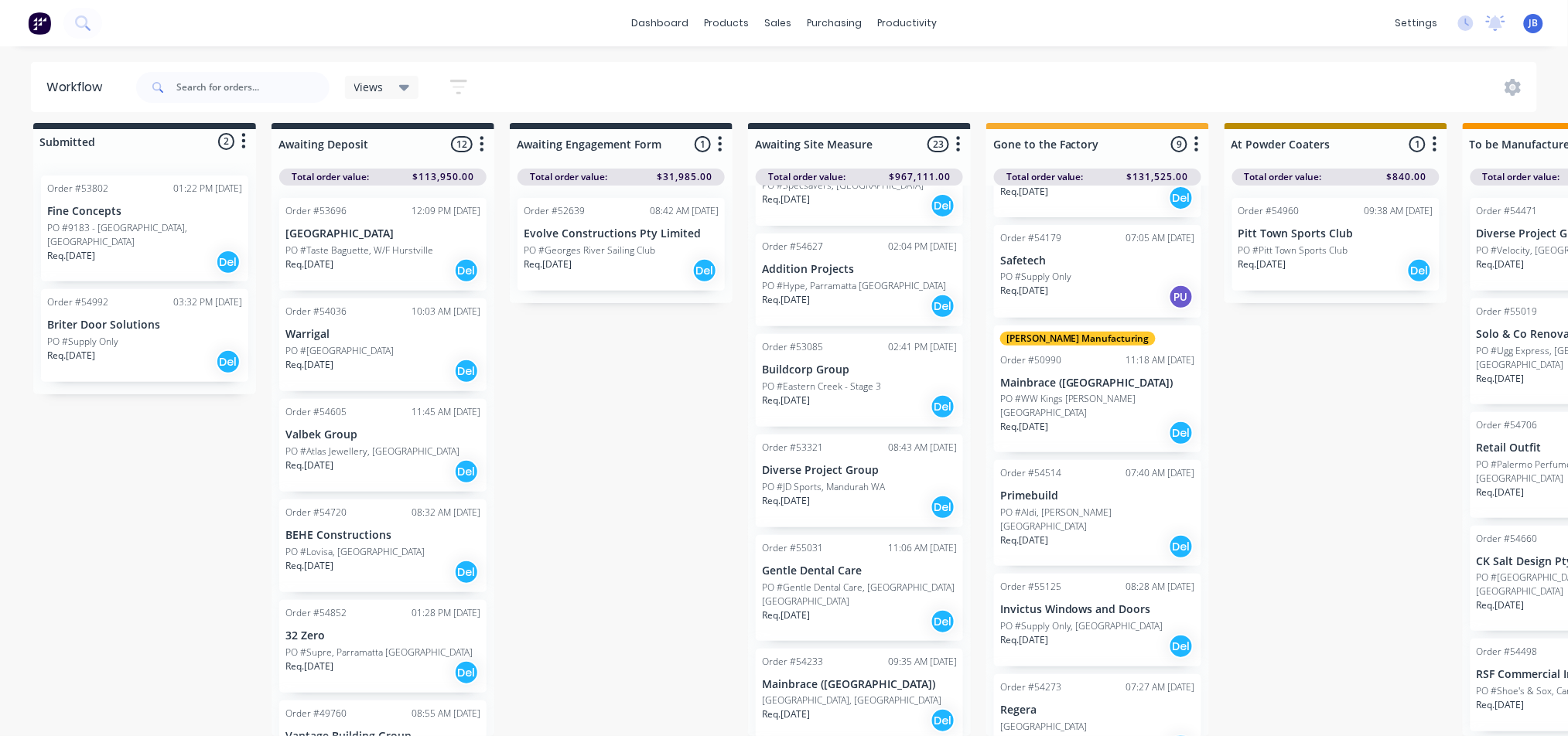
click at [156, 318] on p "Briter Door Solutions" at bounding box center [145, 325] width 195 height 13
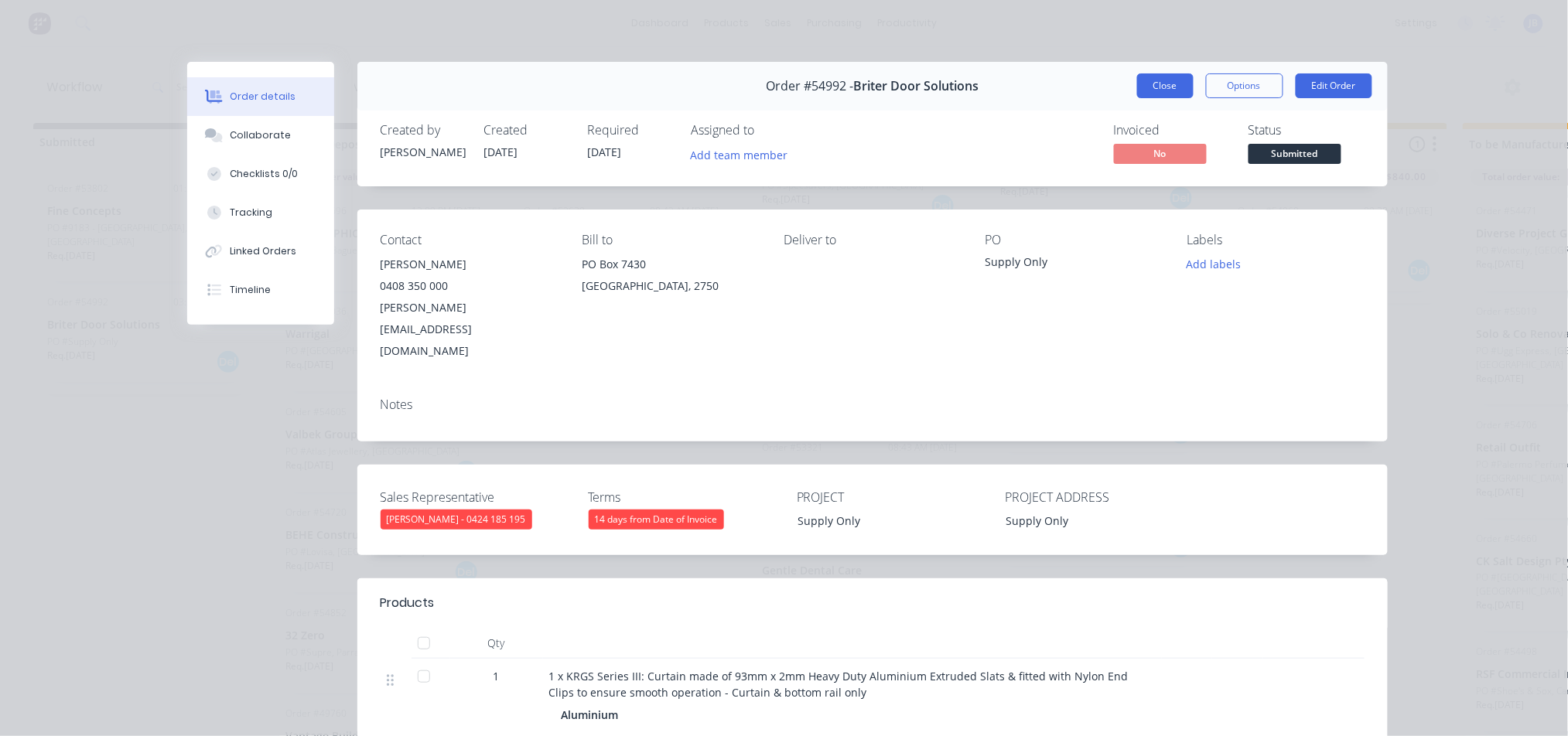
click at [1176, 80] on button "Close" at bounding box center [1165, 85] width 56 height 24
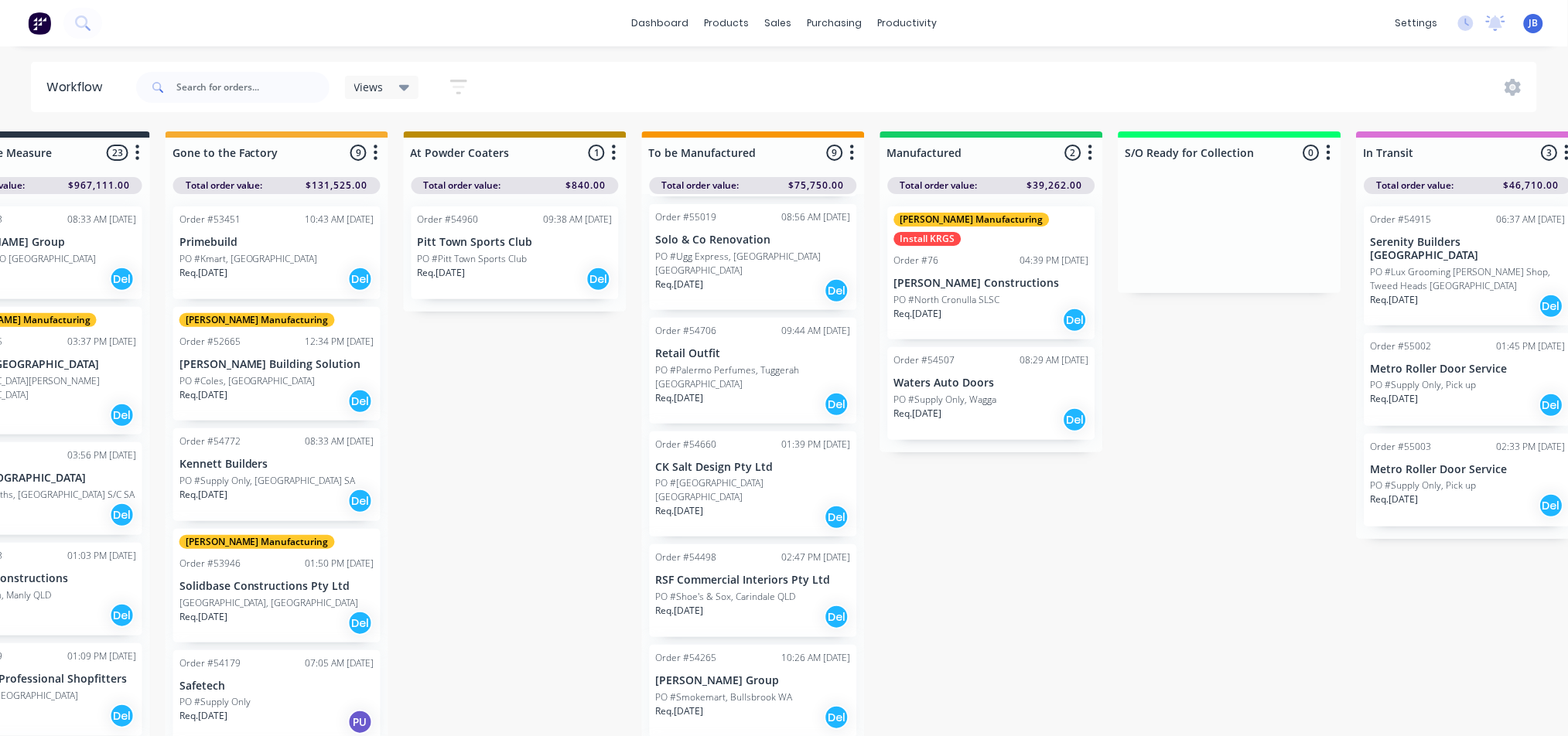
scroll to position [367, 0]
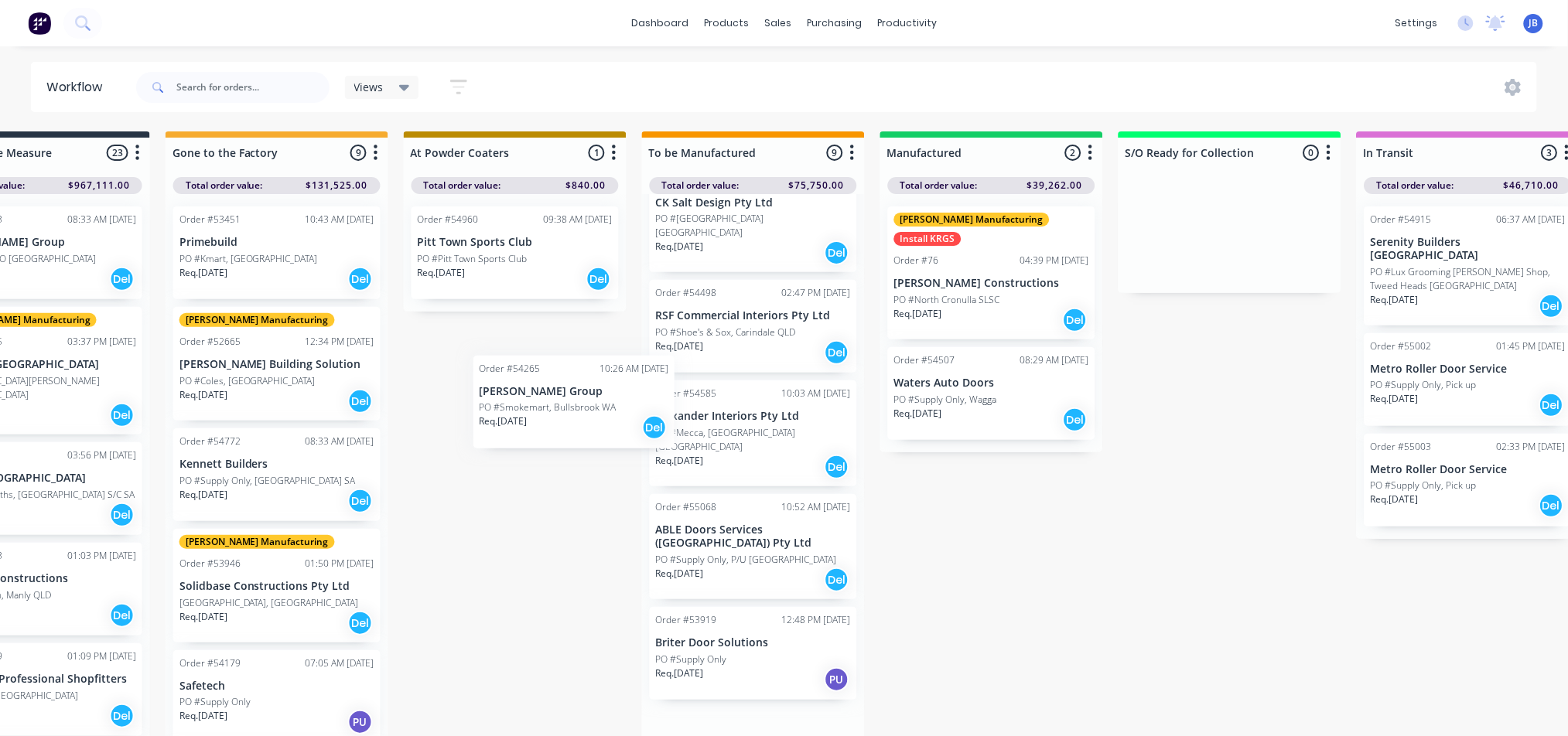
drag, startPoint x: 688, startPoint y: 403, endPoint x: 497, endPoint y: 405, distance: 191.0
click at [497, 405] on div "Submitted 2 Status colour #273444 hex #273444 Save Cancel Summaries Total order…" at bounding box center [906, 438] width 3478 height 613
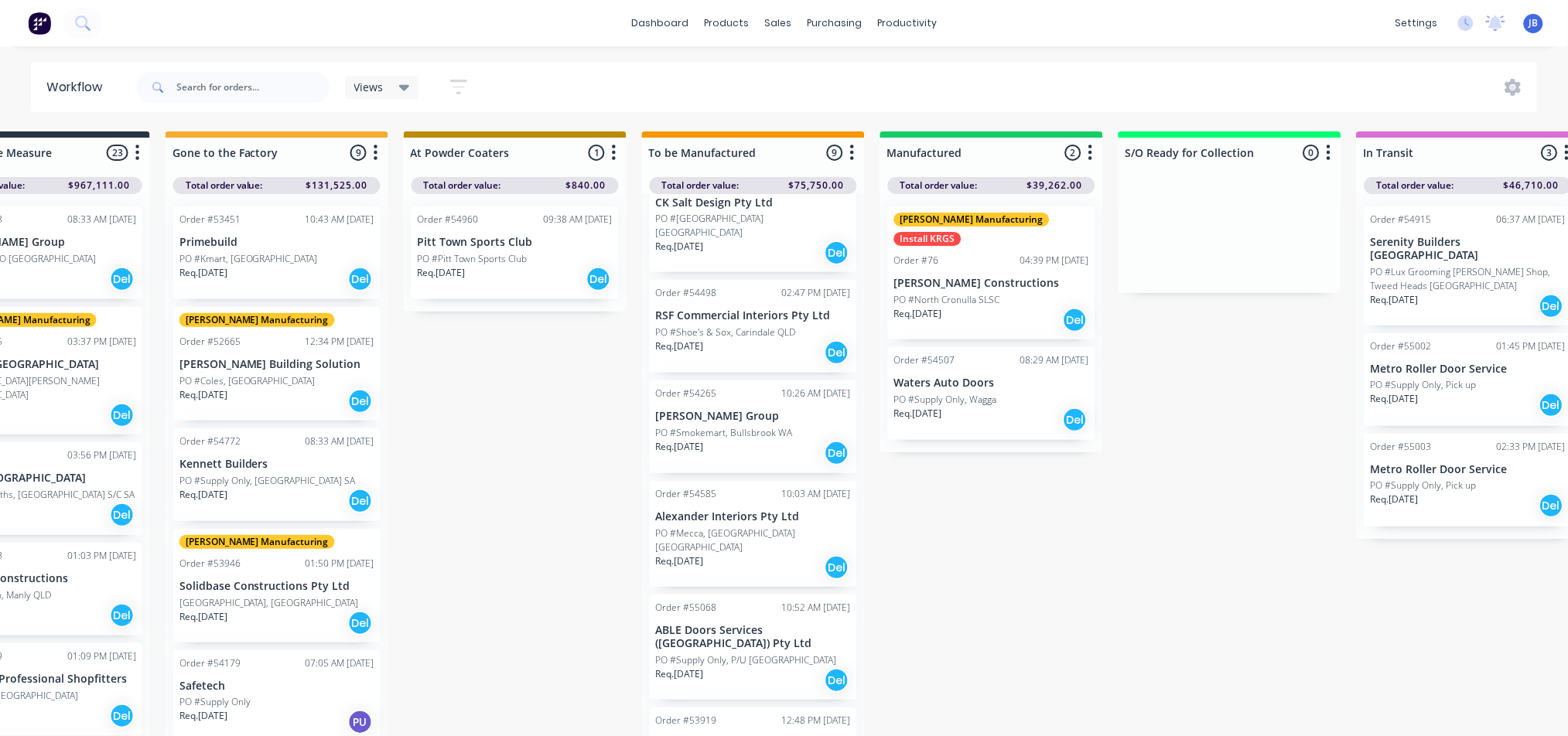
scroll to position [24, 821]
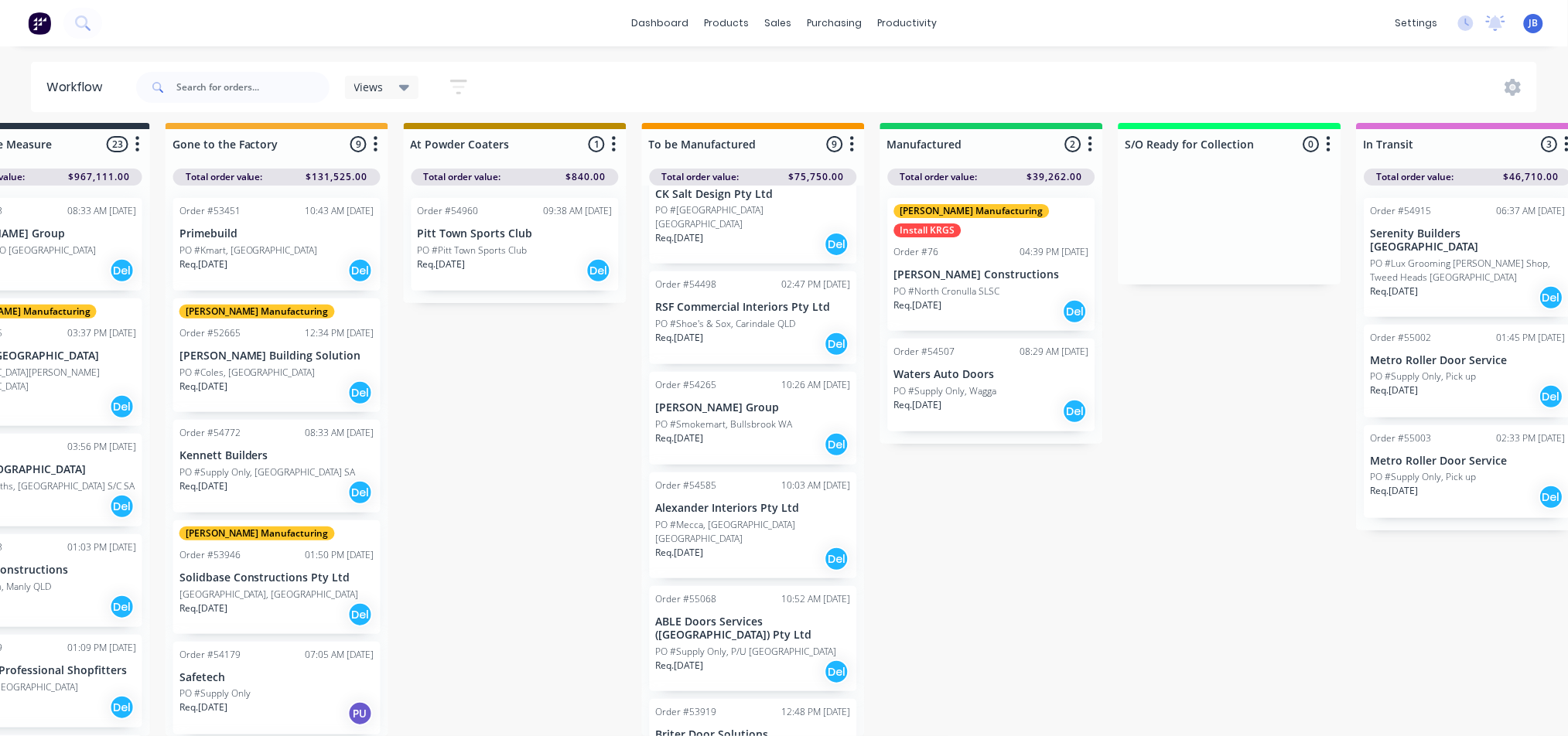
click at [670, 546] on p "Req. [DATE]" at bounding box center [680, 552] width 48 height 14
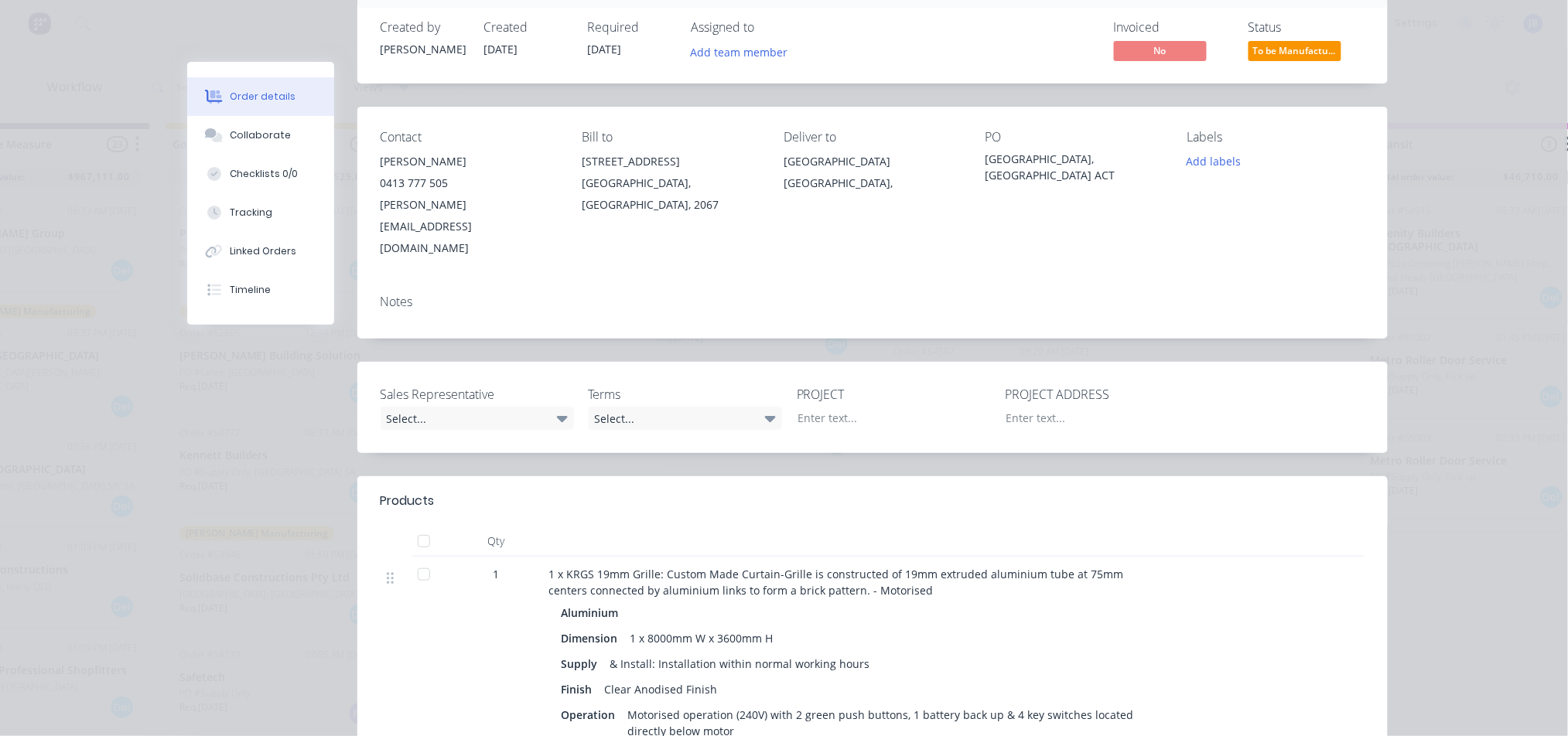
scroll to position [0, 0]
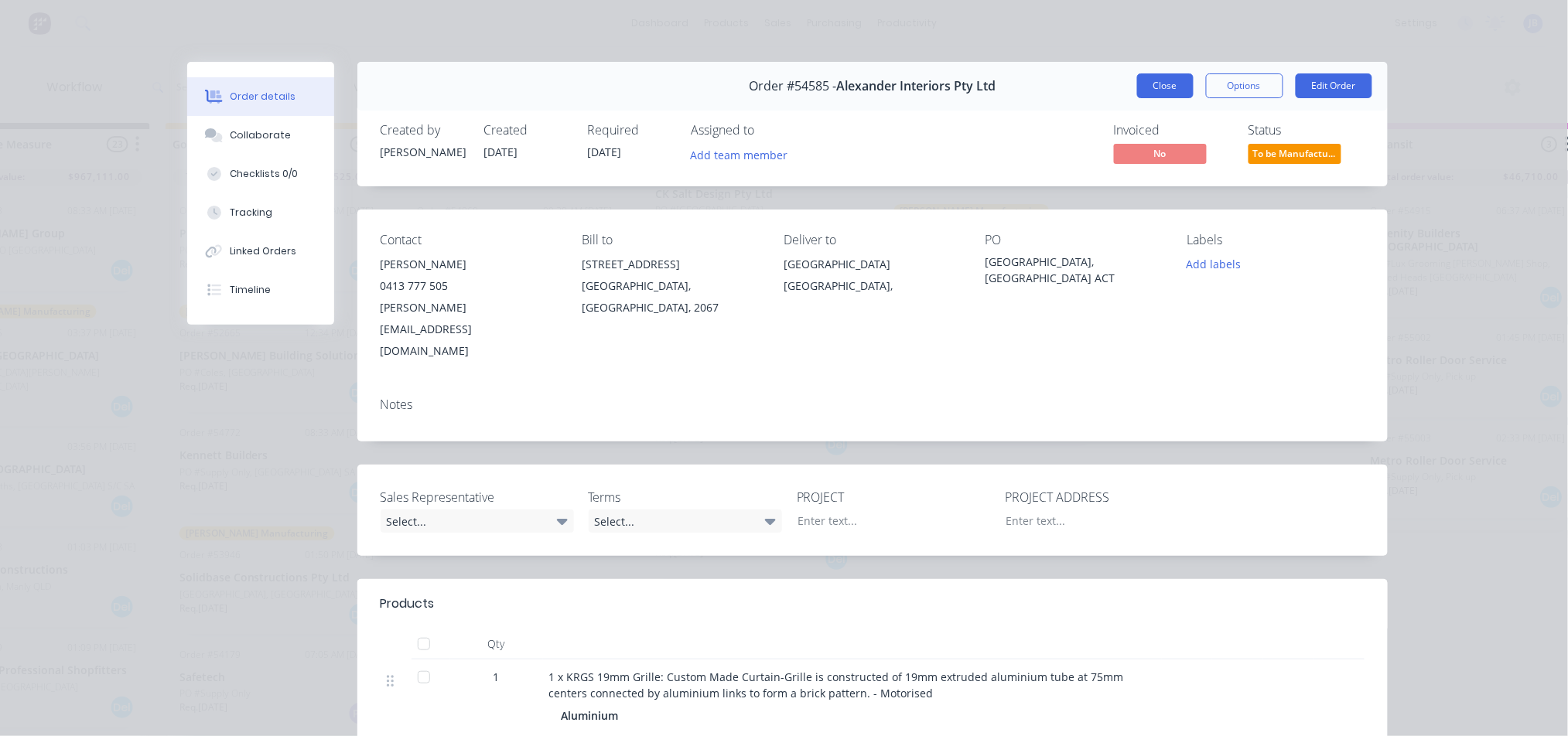
click at [1145, 92] on button "Close" at bounding box center [1165, 85] width 56 height 24
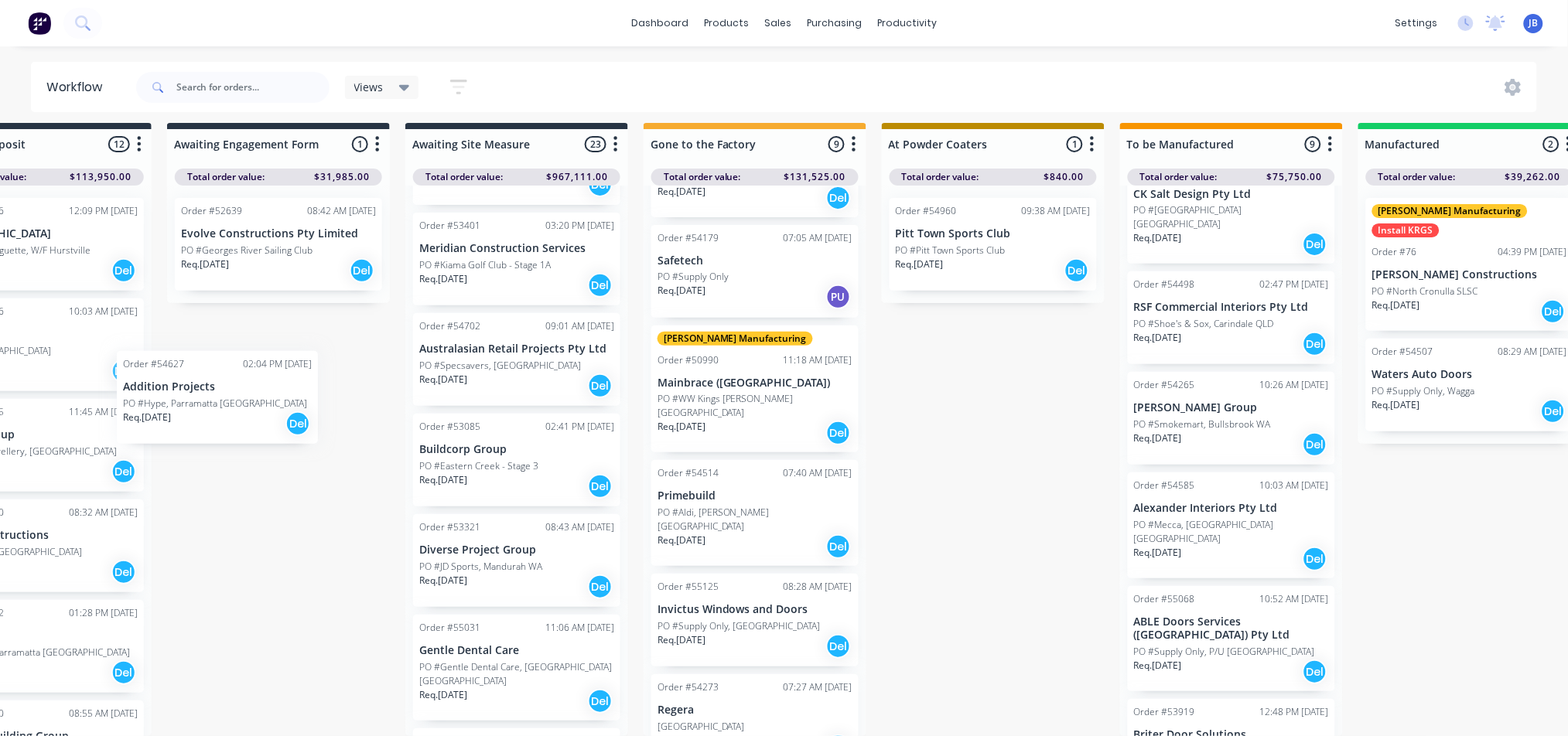
scroll to position [24, 303]
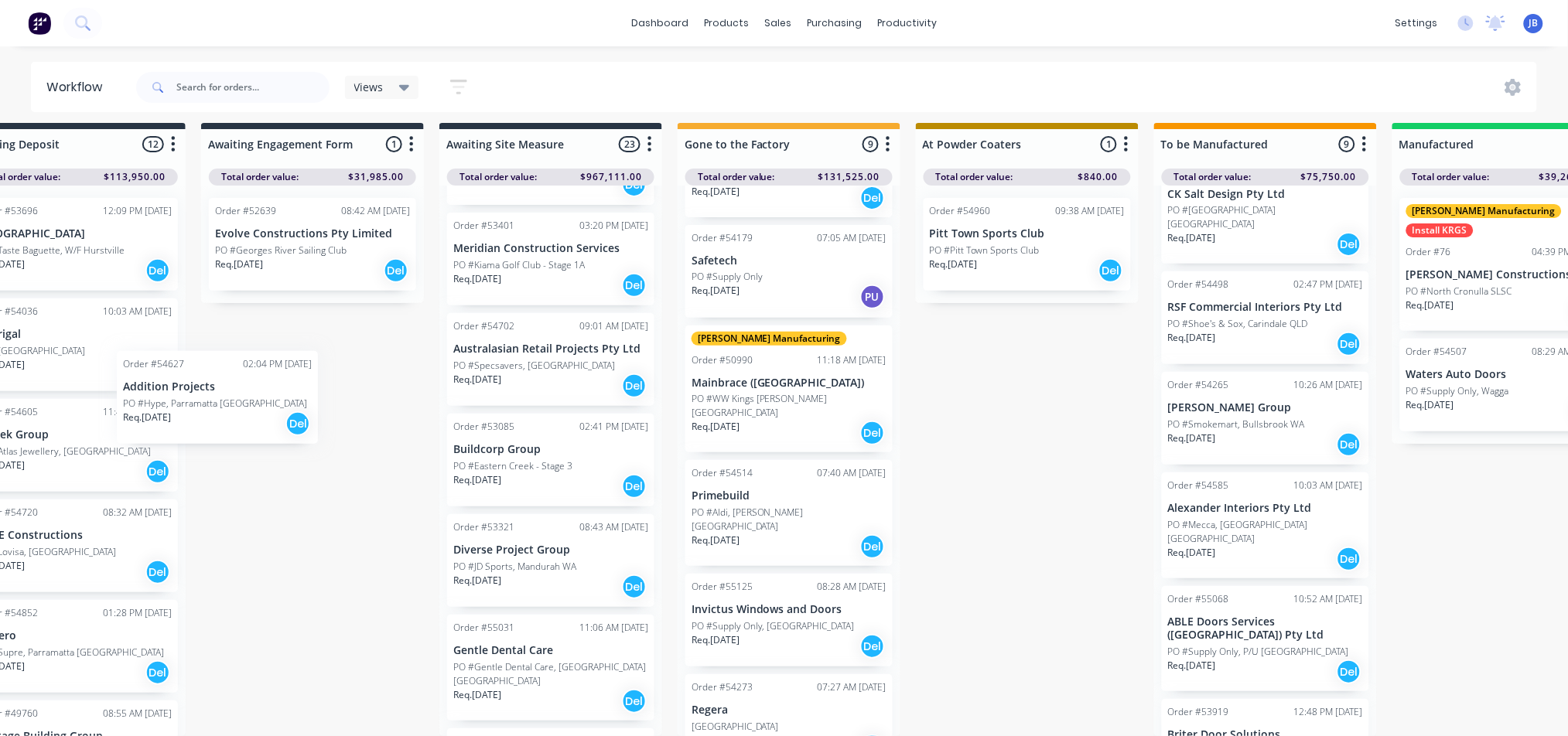
drag, startPoint x: 459, startPoint y: 449, endPoint x: 246, endPoint y: 413, distance: 216.0
click at [246, 414] on div "Submitted 2 Status colour #273444 hex #273444 Save Cancel Summaries Total order…" at bounding box center [1419, 429] width 3478 height 613
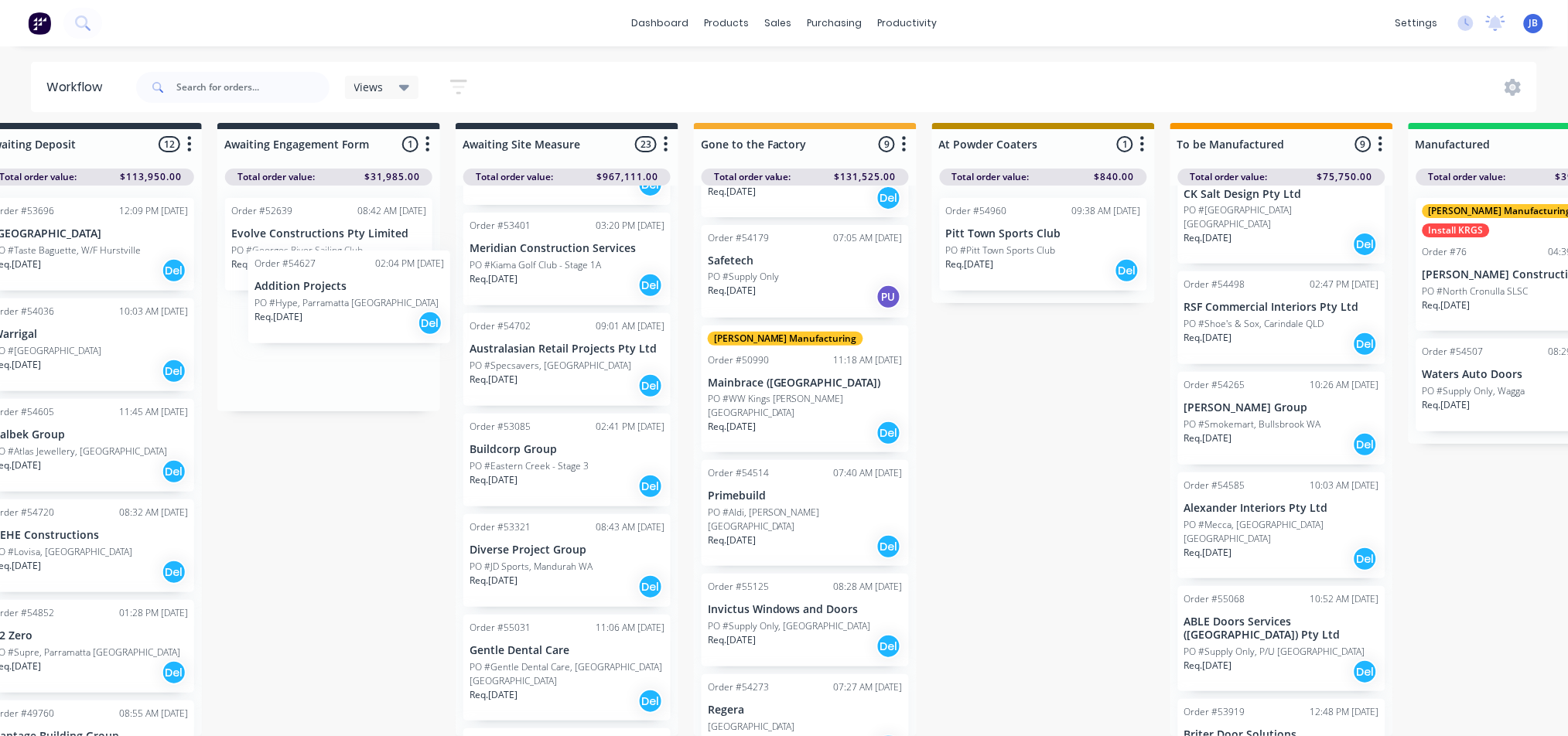
drag, startPoint x: 493, startPoint y: 430, endPoint x: 292, endPoint y: 297, distance: 241.0
click at [293, 297] on div "Submitted 2 Status colour #273444 hex #273444 Save Cancel Summaries Total order…" at bounding box center [1435, 429] width 3478 height 613
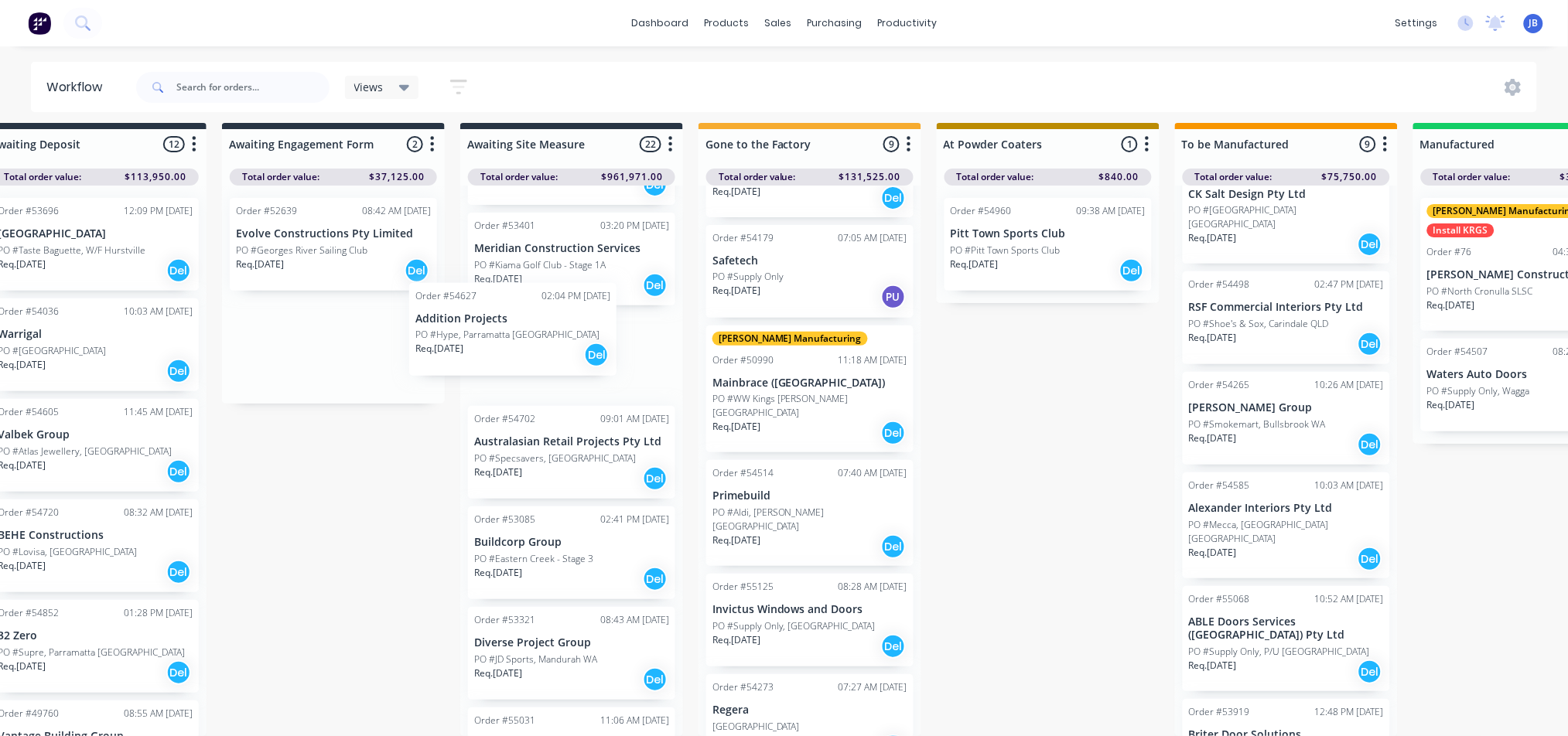
drag, startPoint x: 298, startPoint y: 349, endPoint x: 530, endPoint y: 350, distance: 232.0
click at [528, 350] on div "Submitted 2 Status colour #273444 hex #273444 Save Cancel Summaries Total order…" at bounding box center [1440, 429] width 3478 height 613
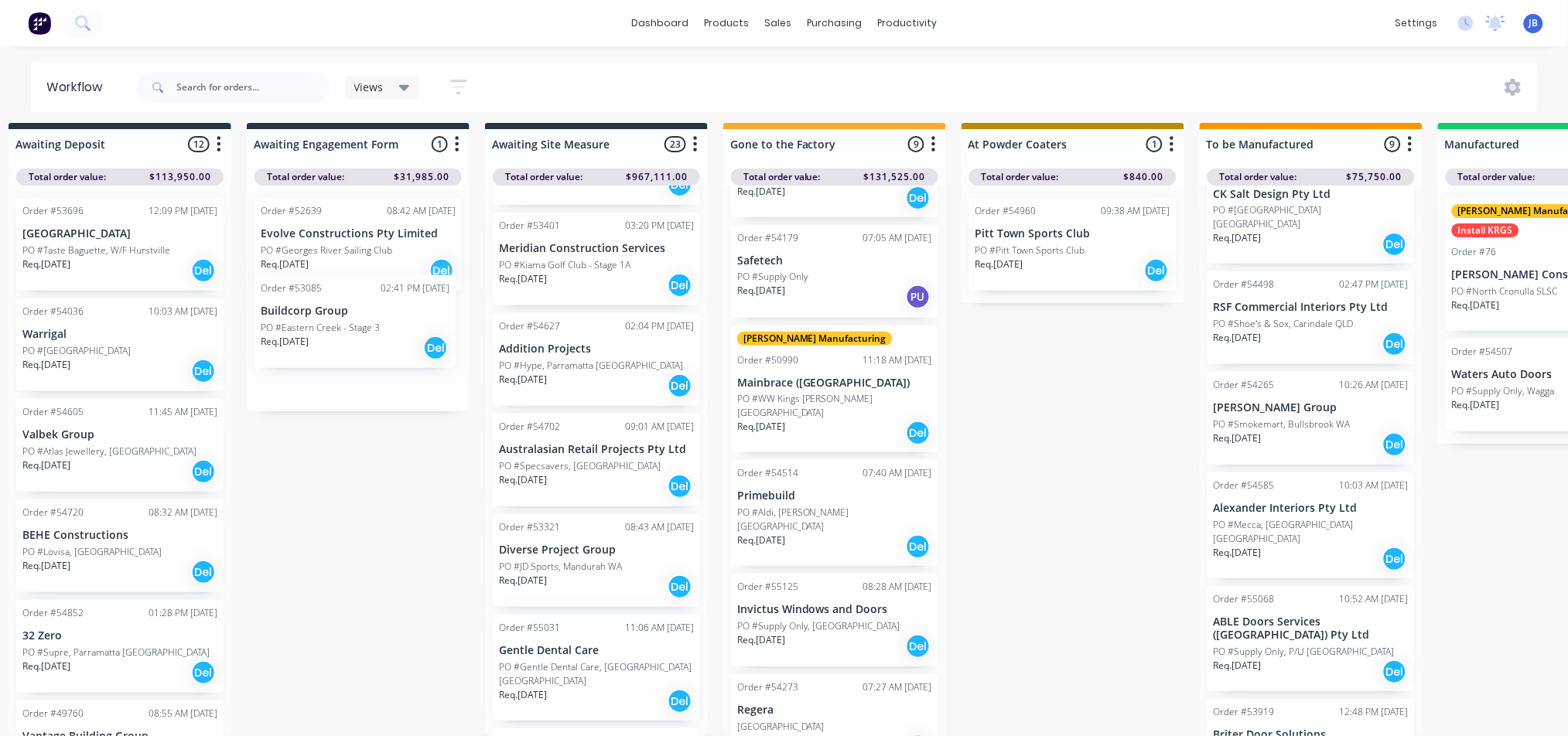
drag, startPoint x: 550, startPoint y: 531, endPoint x: 306, endPoint y: 300, distance: 336.0
click at [306, 300] on div "Submitted 2 Status colour #273444 hex #273444 Save Cancel Summaries Total order…" at bounding box center [1464, 429] width 3478 height 613
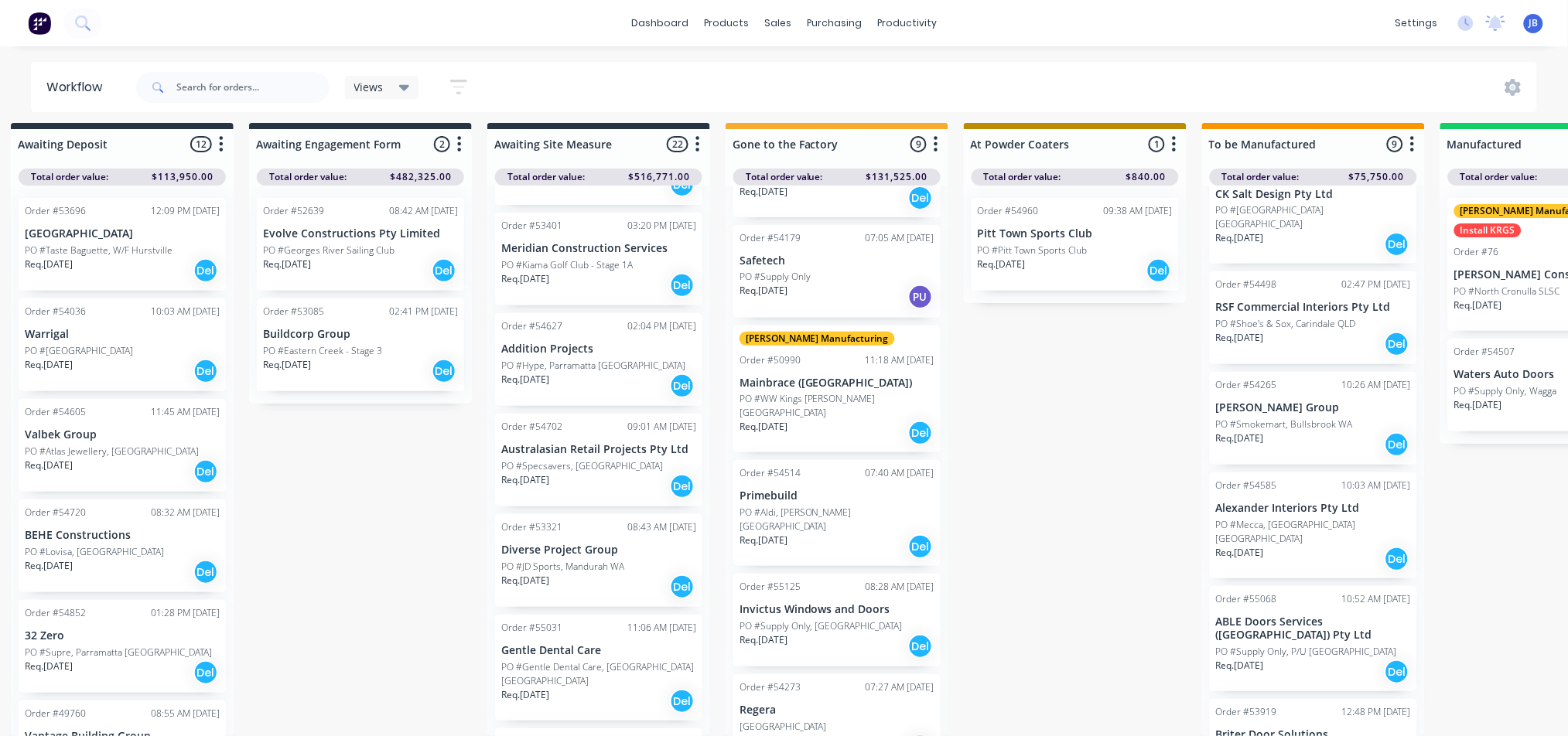
scroll to position [24, 258]
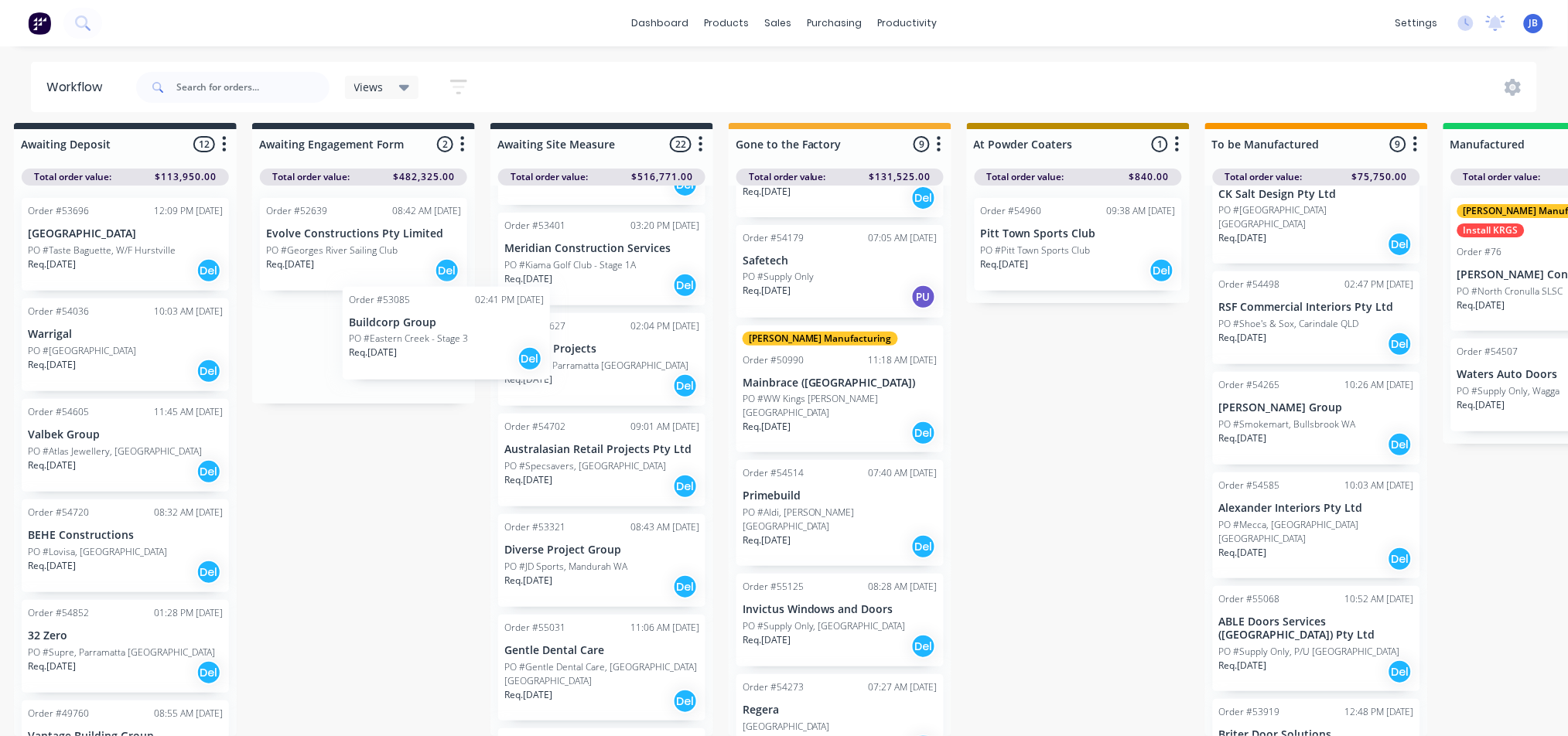
drag, startPoint x: 303, startPoint y: 327, endPoint x: 397, endPoint y: 331, distance: 94.1
click at [400, 331] on div "Order #52639 08:42 AM [DATE] Evolve Constructions Pty Limited PO #Georges River…" at bounding box center [363, 294] width 223 height 218
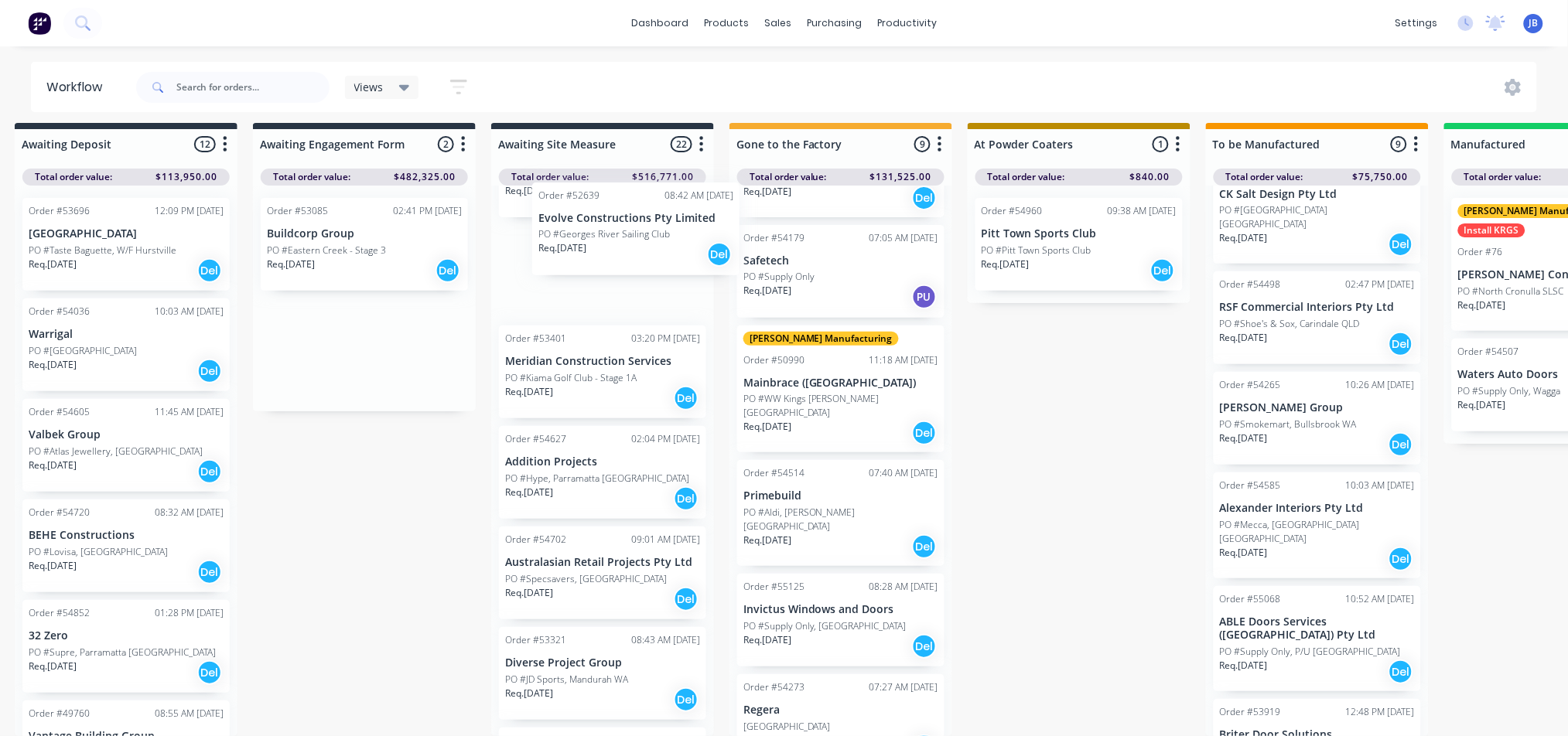
drag, startPoint x: 346, startPoint y: 248, endPoint x: 634, endPoint y: 248, distance: 288.0
click at [634, 248] on div "Submitted 2 Status colour #273444 hex #273444 Save Cancel Summaries Total order…" at bounding box center [1470, 429] width 3478 height 613
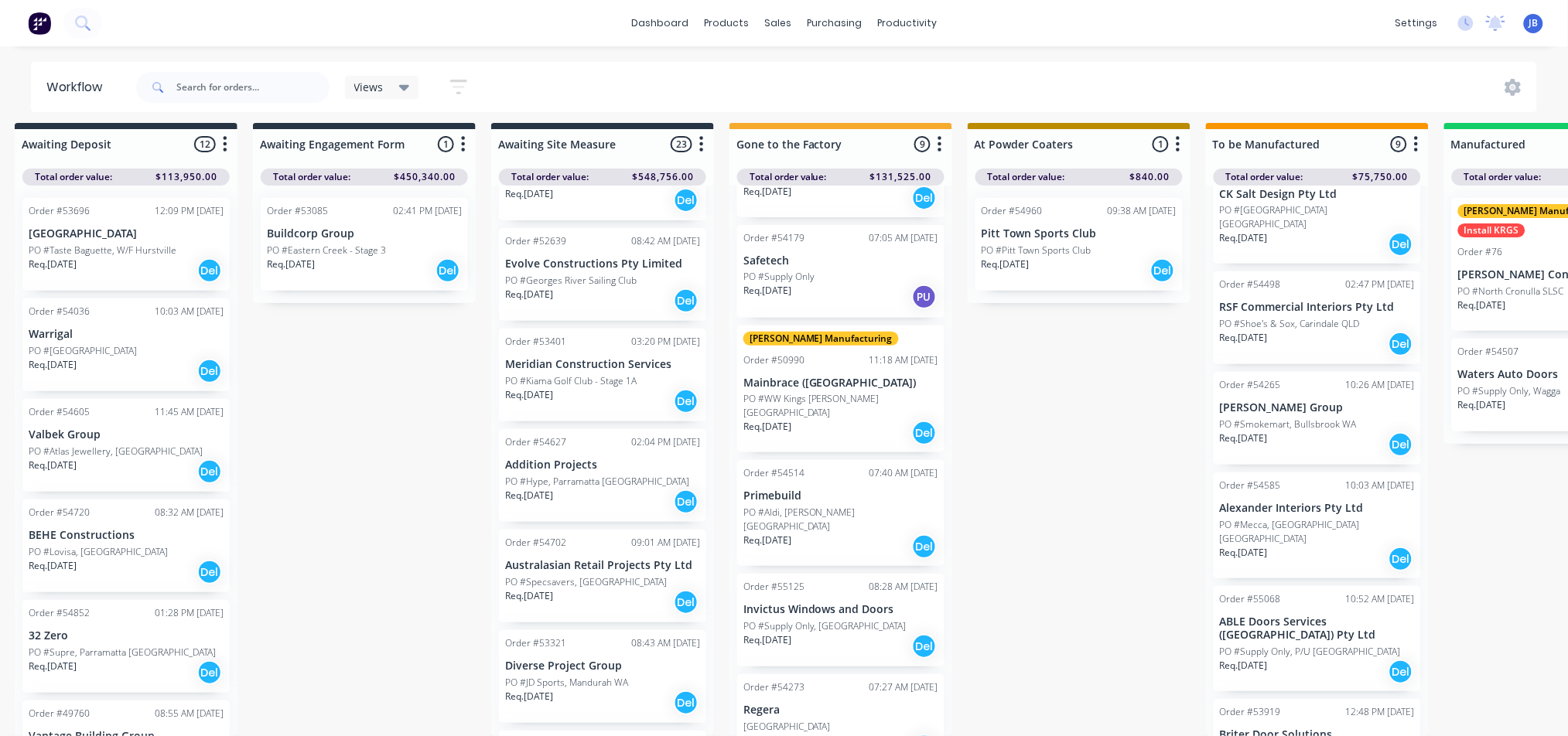
scroll to position [807, 0]
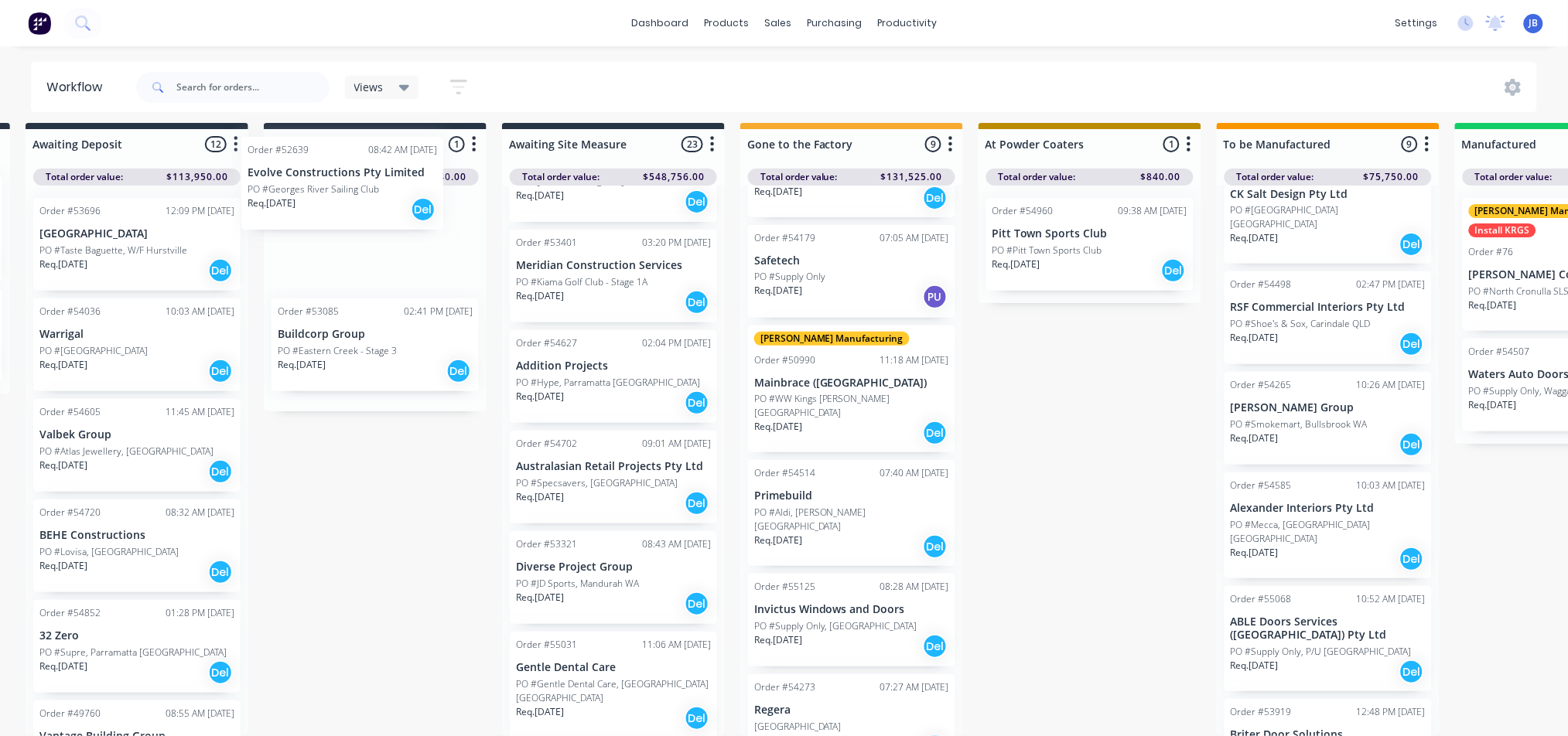
drag, startPoint x: 634, startPoint y: 248, endPoint x: 350, endPoint y: 185, distance: 290.9
click at [350, 185] on div "Submitted 2 Status colour #273444 hex #273444 Save Cancel Summaries Total order…" at bounding box center [1481, 429] width 3478 height 613
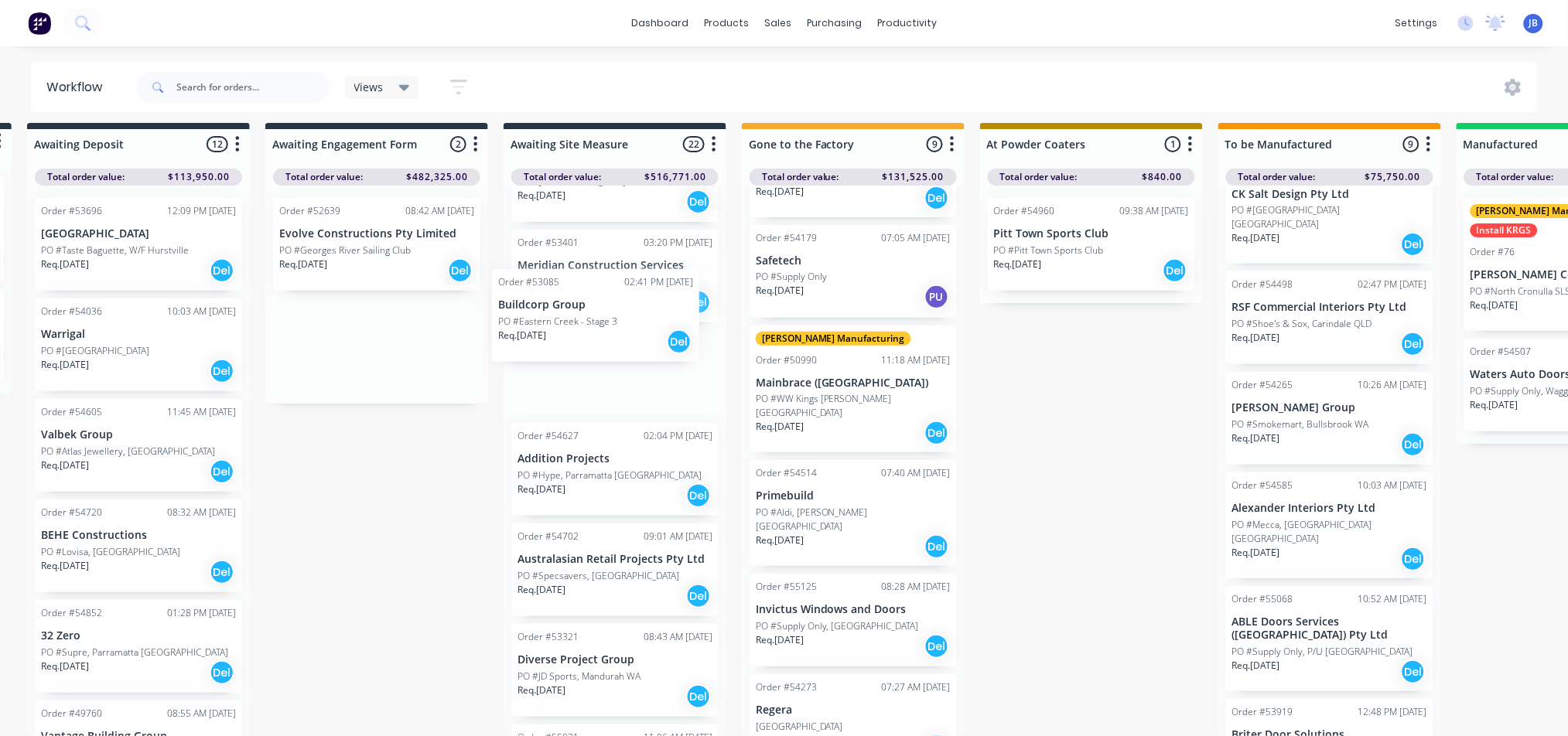
drag, startPoint x: 376, startPoint y: 324, endPoint x: 604, endPoint y: 301, distance: 229.2
click at [603, 301] on div "Submitted 2 Status colour #273444 hex #273444 Save Cancel Summaries Total order…" at bounding box center [1483, 429] width 3478 height 613
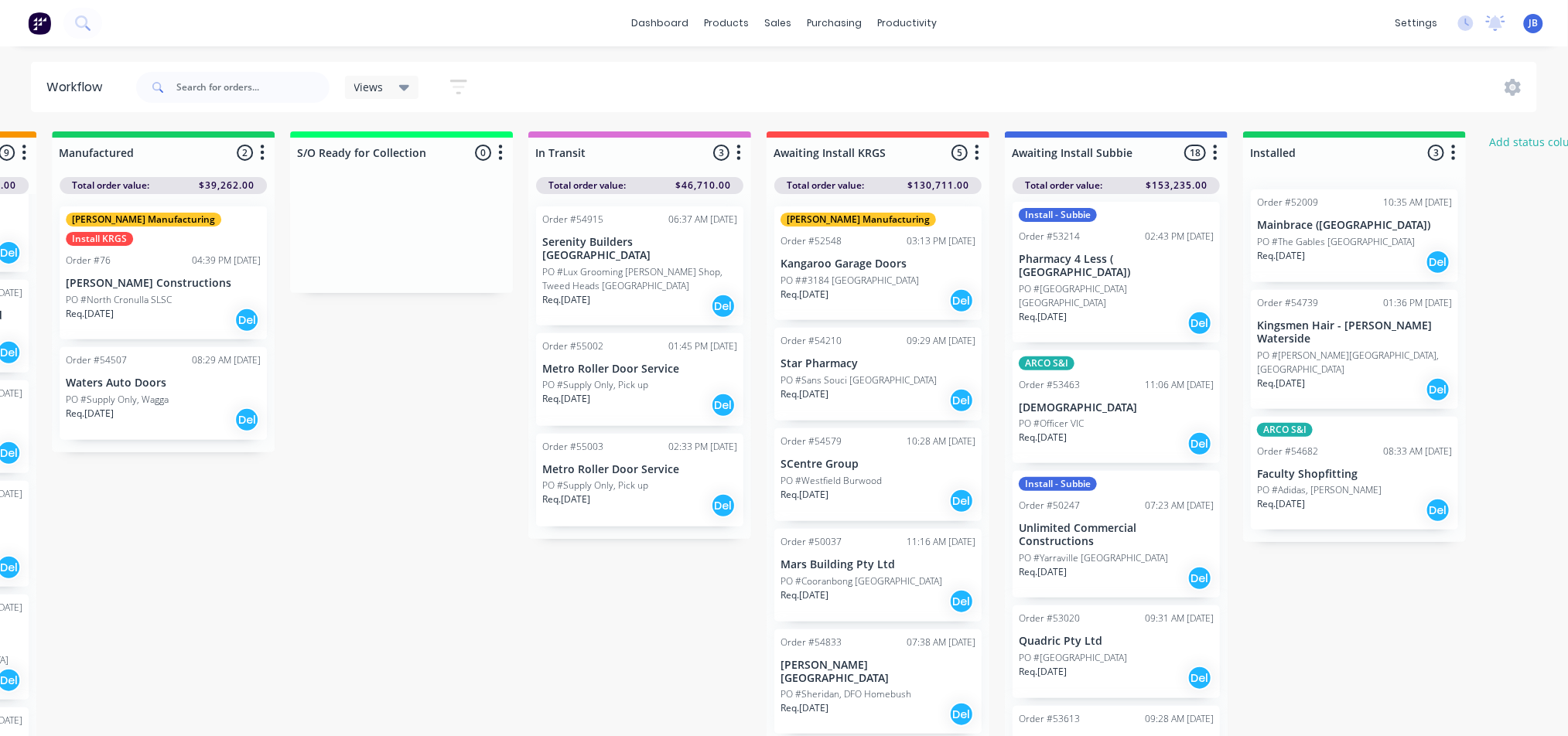
scroll to position [0, 0]
click at [1457, 158] on button "button" at bounding box center [1453, 153] width 19 height 19
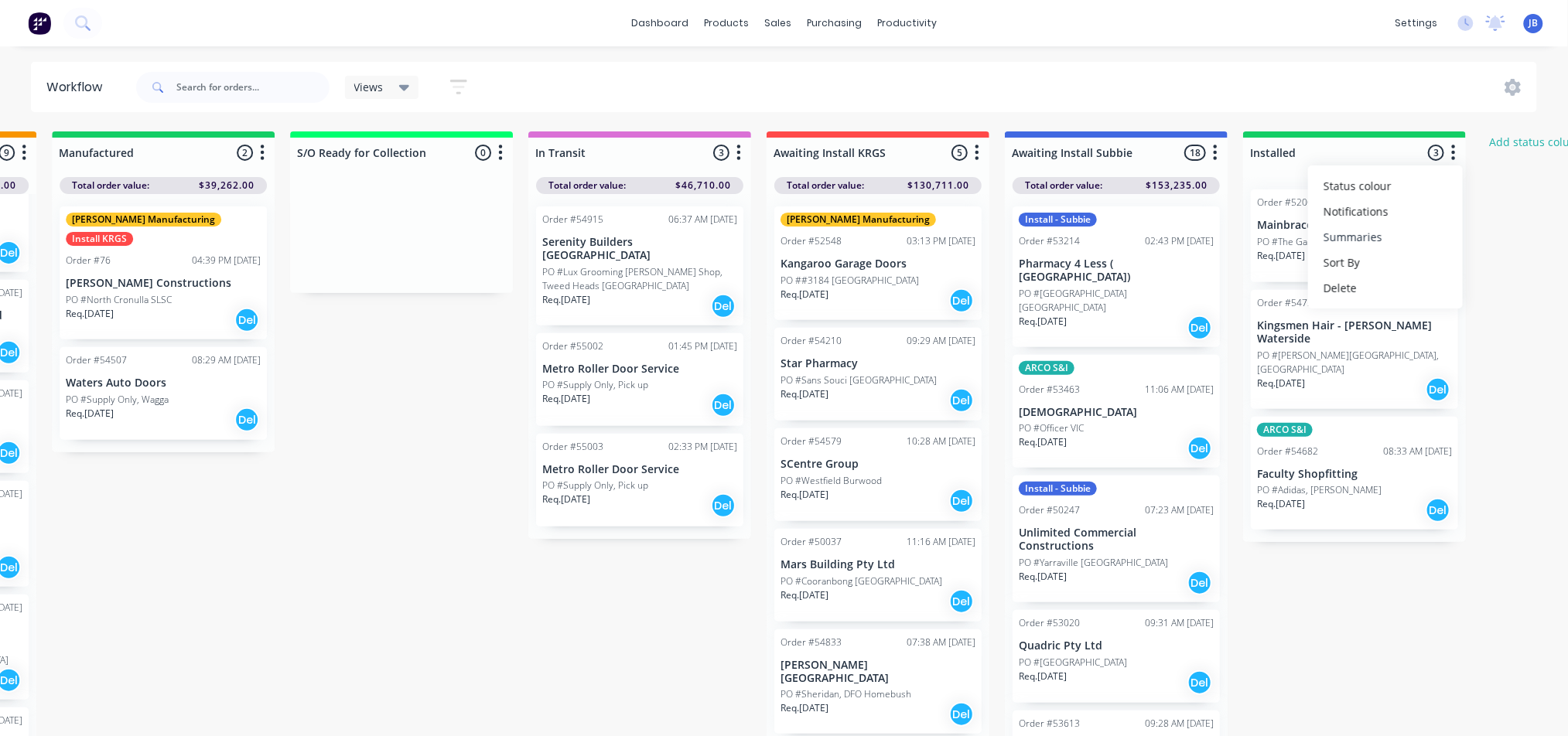
click at [1381, 236] on button "Summaries" at bounding box center [1386, 236] width 154 height 25
click at [1276, 246] on label "Total order value" at bounding box center [1249, 245] width 89 height 16
click at [1205, 236] on label at bounding box center [1205, 236] width 0 height 0
click at [1174, 248] on input "checkbox" at bounding box center [1175, 244] width 12 height 15
checkbox input "true"
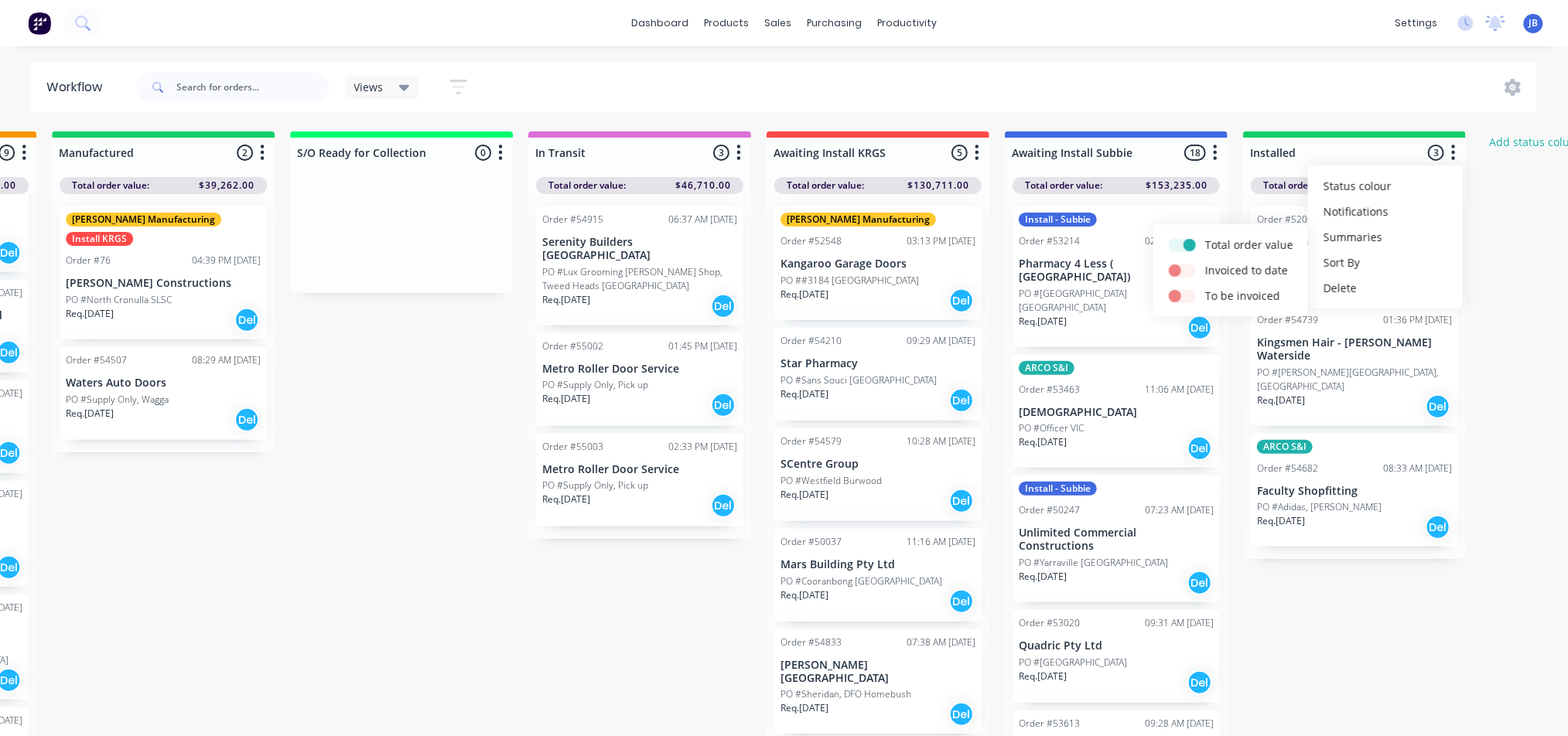
click at [1344, 514] on div "Req. [DATE] Del" at bounding box center [1355, 527] width 195 height 26
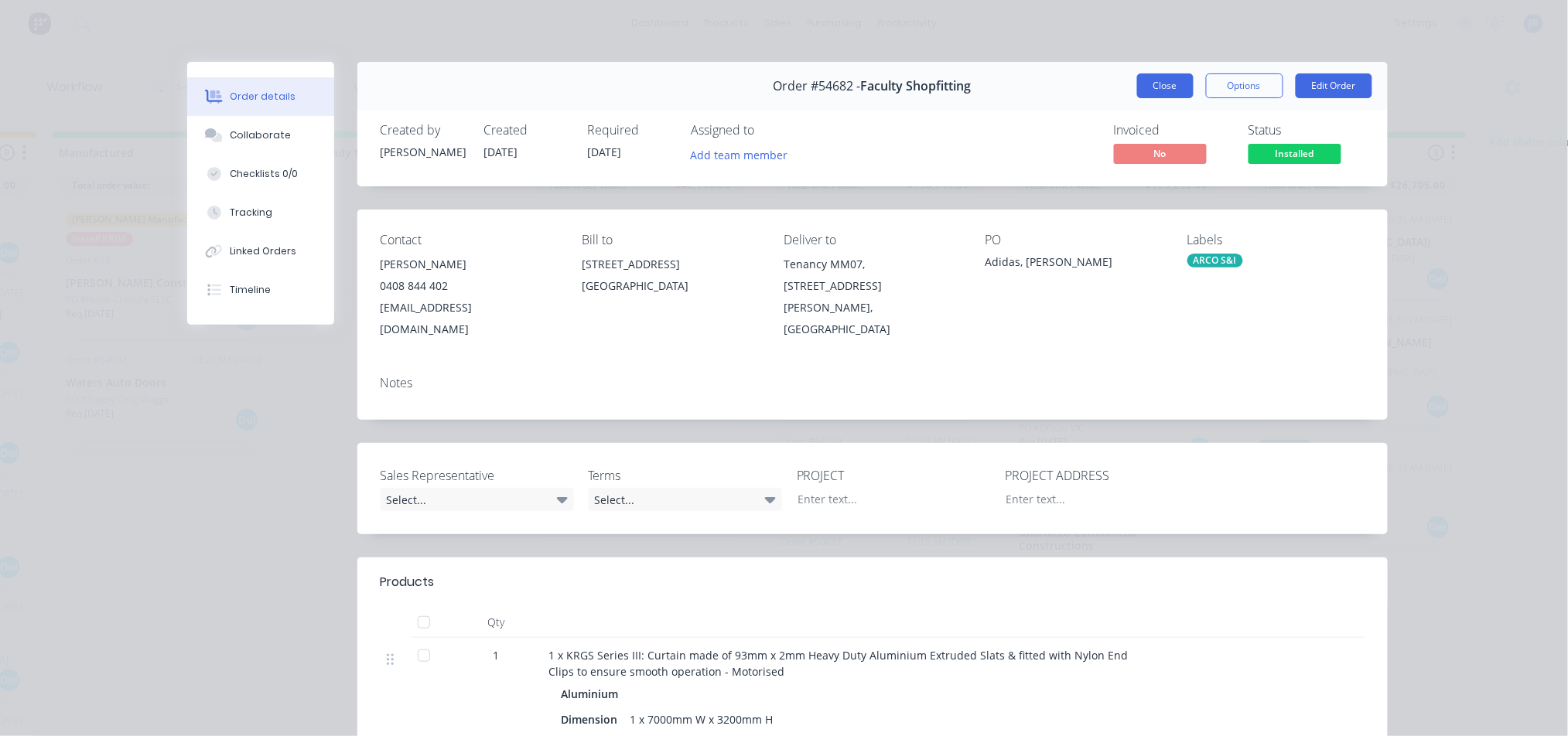
click at [1179, 85] on button "Close" at bounding box center [1165, 85] width 56 height 24
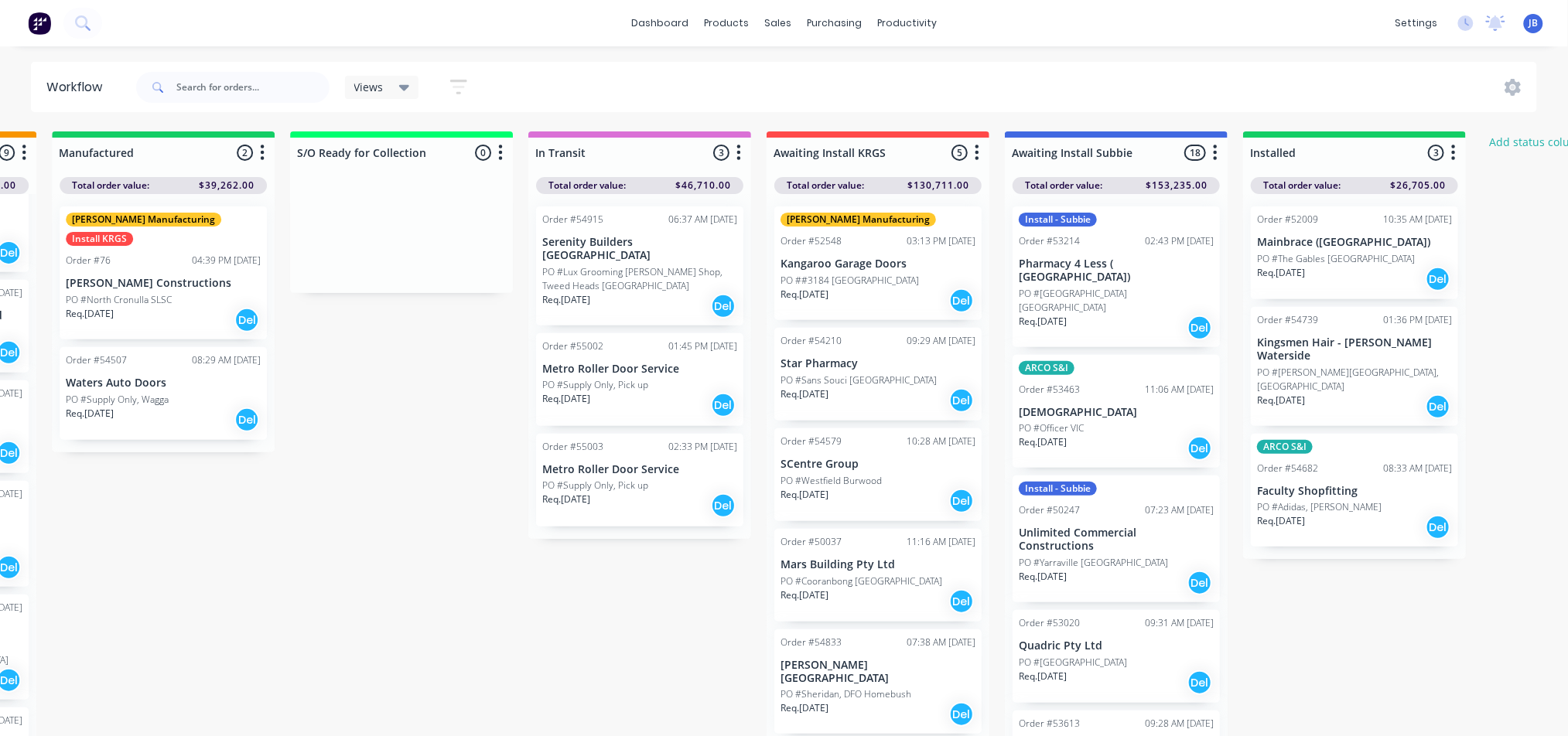
click at [1453, 155] on icon "button" at bounding box center [1454, 153] width 5 height 19
click at [1351, 234] on button "Summaries" at bounding box center [1386, 236] width 154 height 25
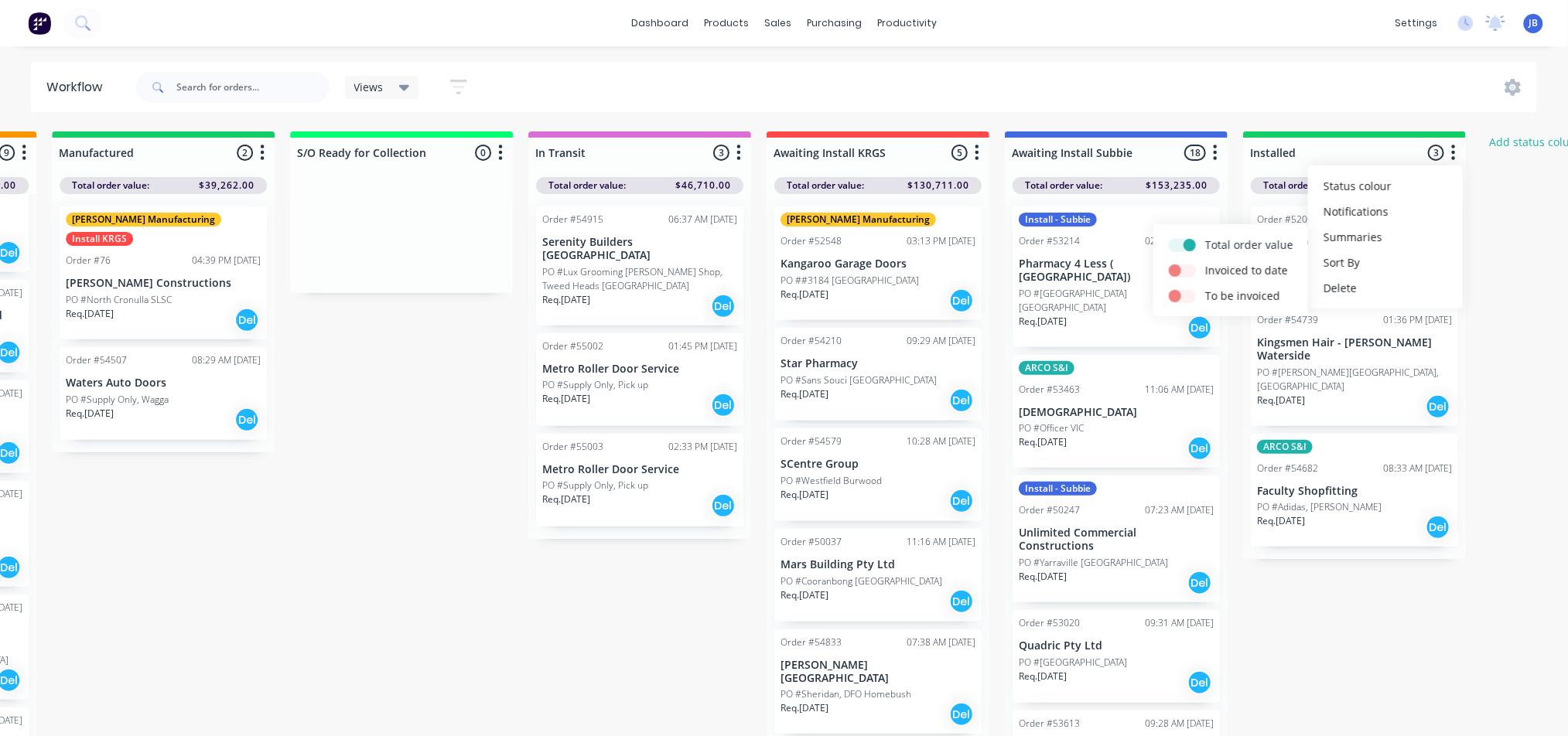
click at [1205, 236] on label at bounding box center [1205, 236] width 0 height 0
click at [1182, 243] on input "checkbox" at bounding box center [1175, 244] width 12 height 15
checkbox input "false"
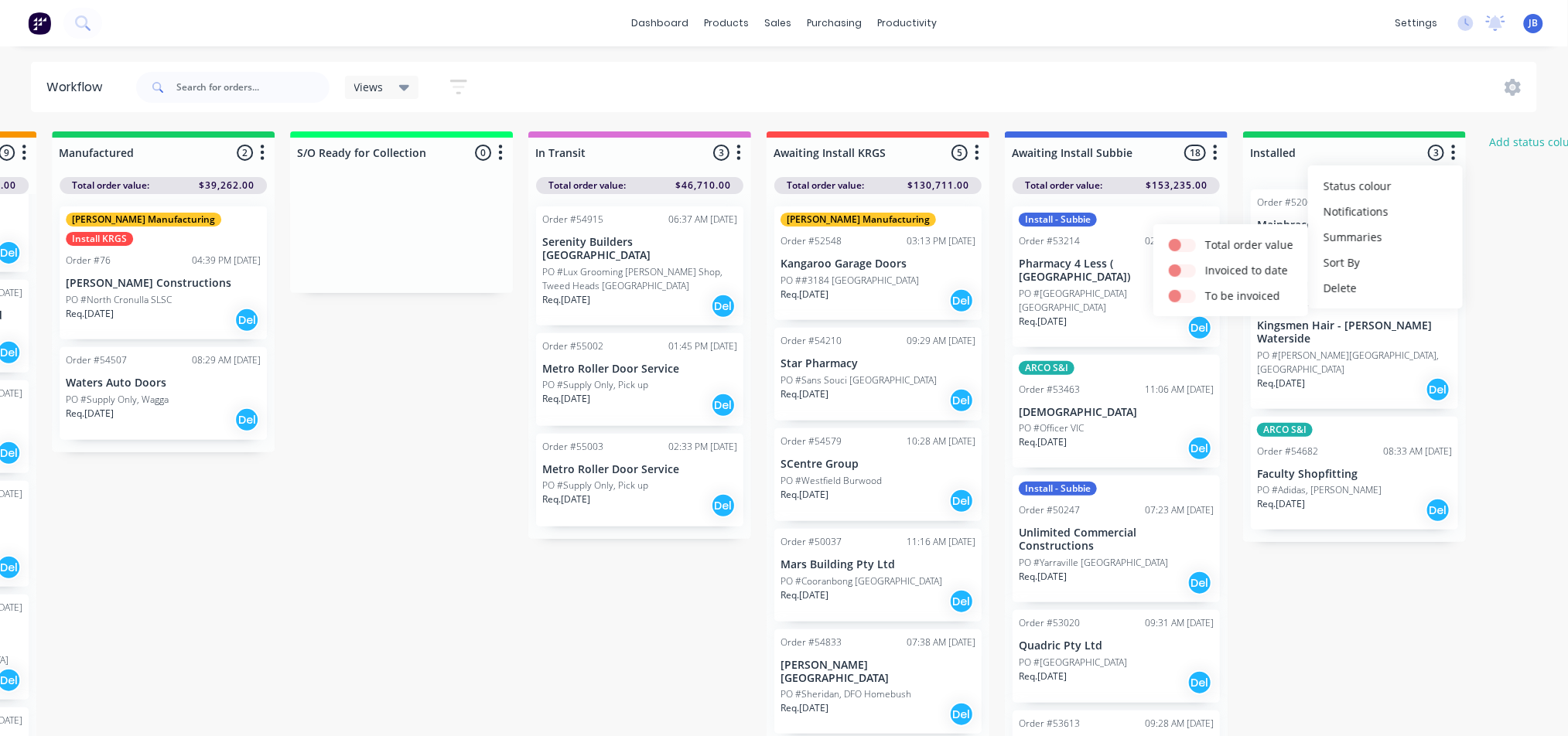
click at [1387, 595] on div "Submitted 2 Status colour #273444 hex #273444 Save Cancel Summaries Total order…" at bounding box center [77, 438] width 3478 height 613
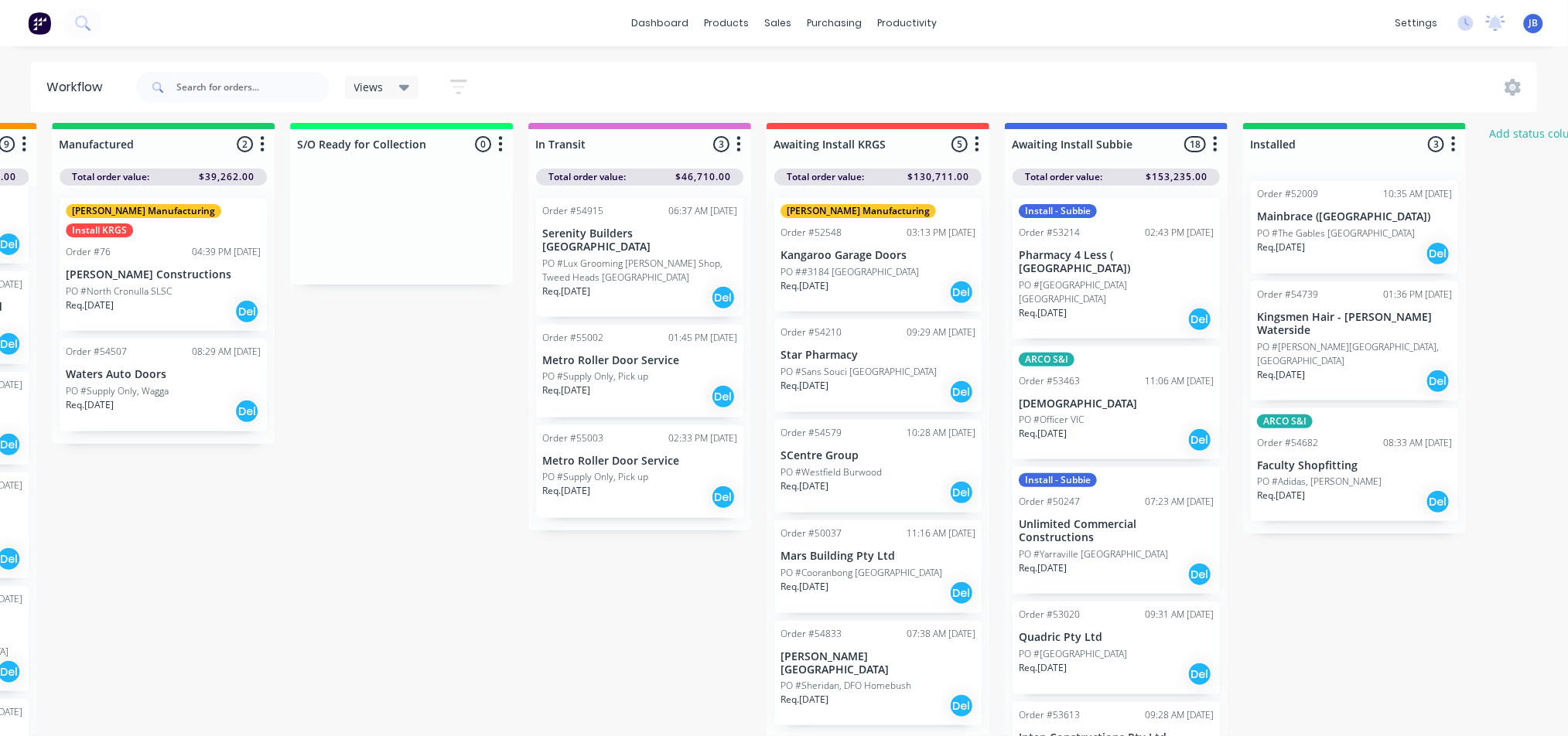
scroll to position [24, 1649]
